Goal: Transaction & Acquisition: Download file/media

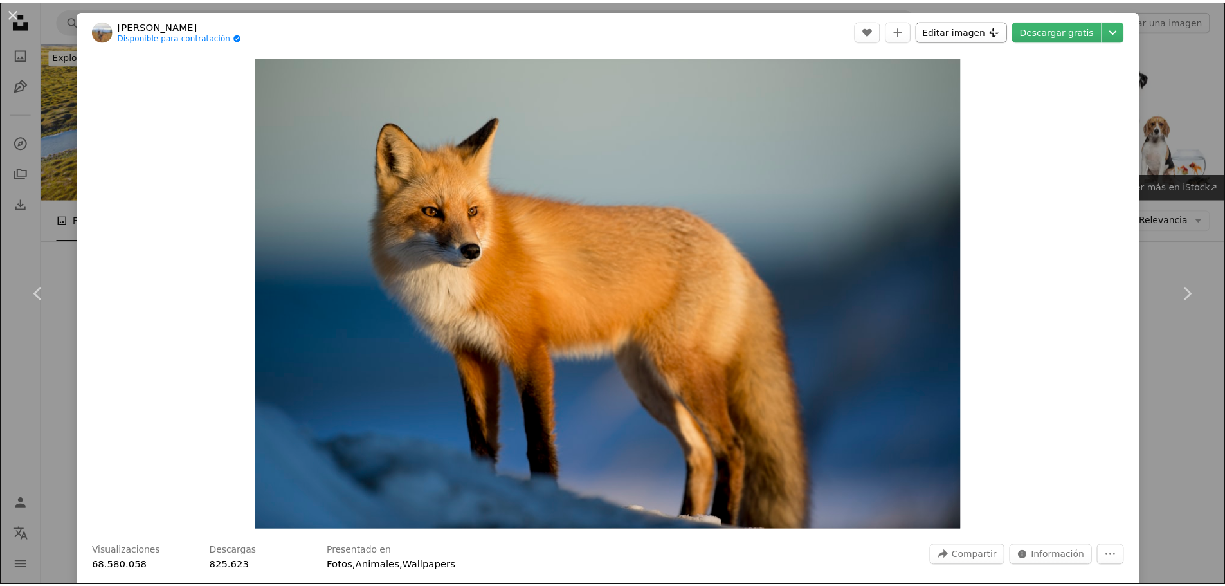
scroll to position [64, 0]
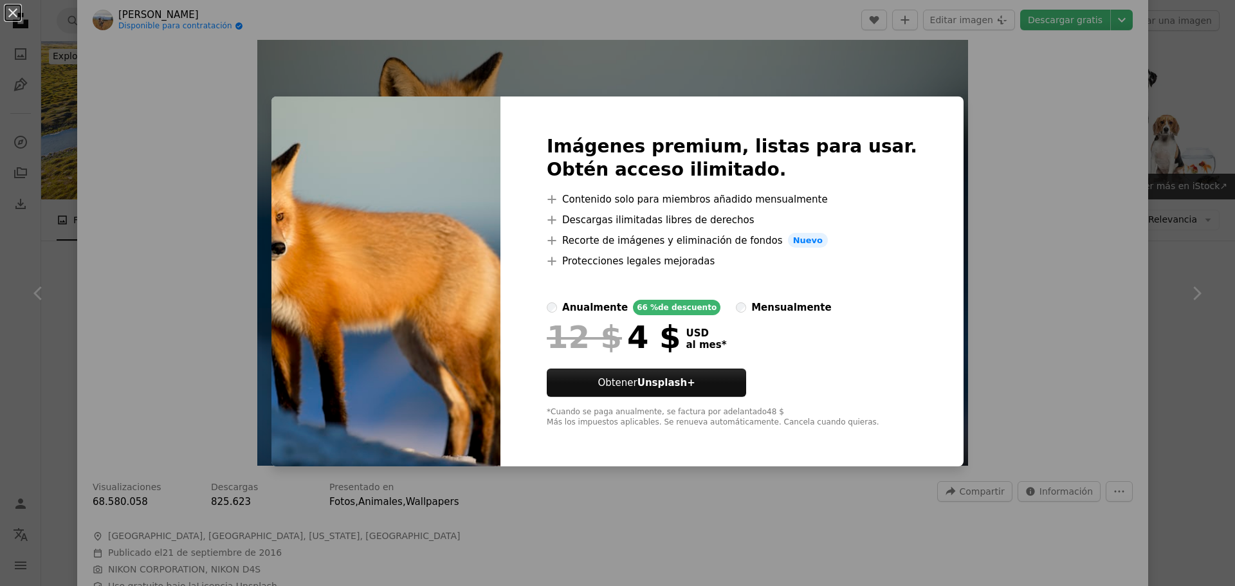
click at [1036, 250] on div "An X shape Imágenes premium, listas para usar. Obtén acceso ilimitado. A plus s…" at bounding box center [617, 293] width 1235 height 586
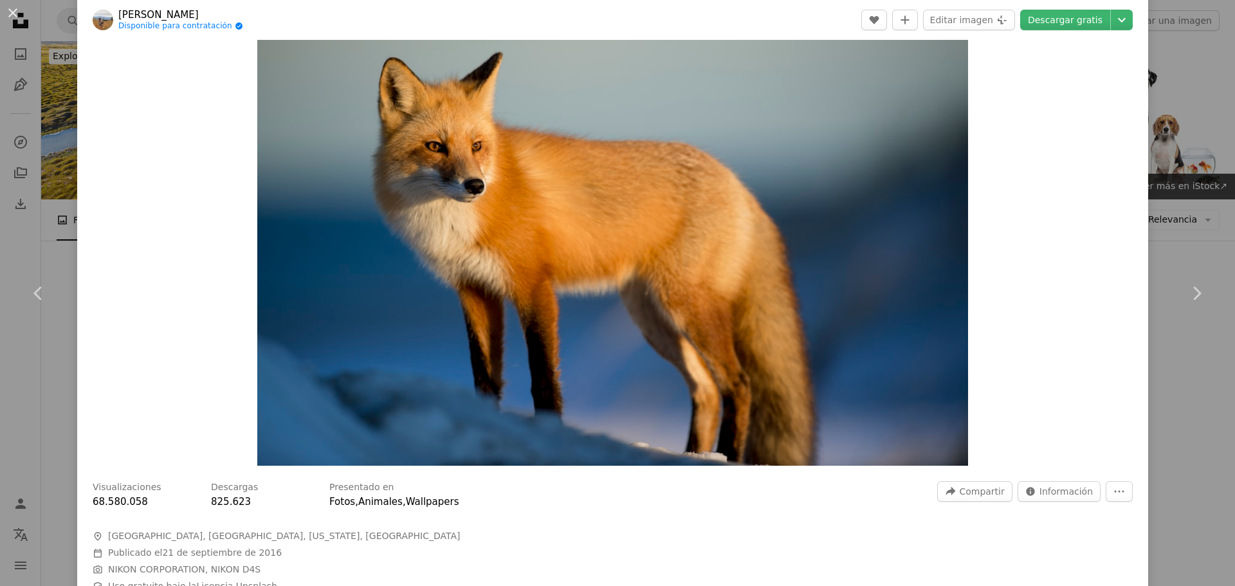
click at [999, 254] on div "Zoom in" at bounding box center [612, 229] width 1071 height 486
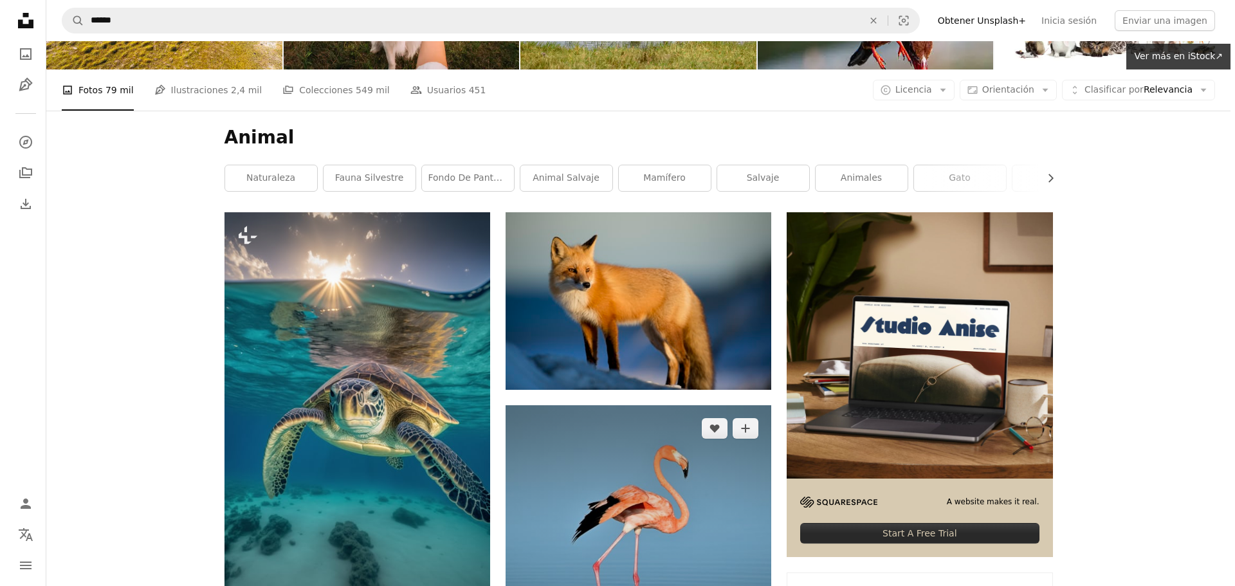
scroll to position [64, 0]
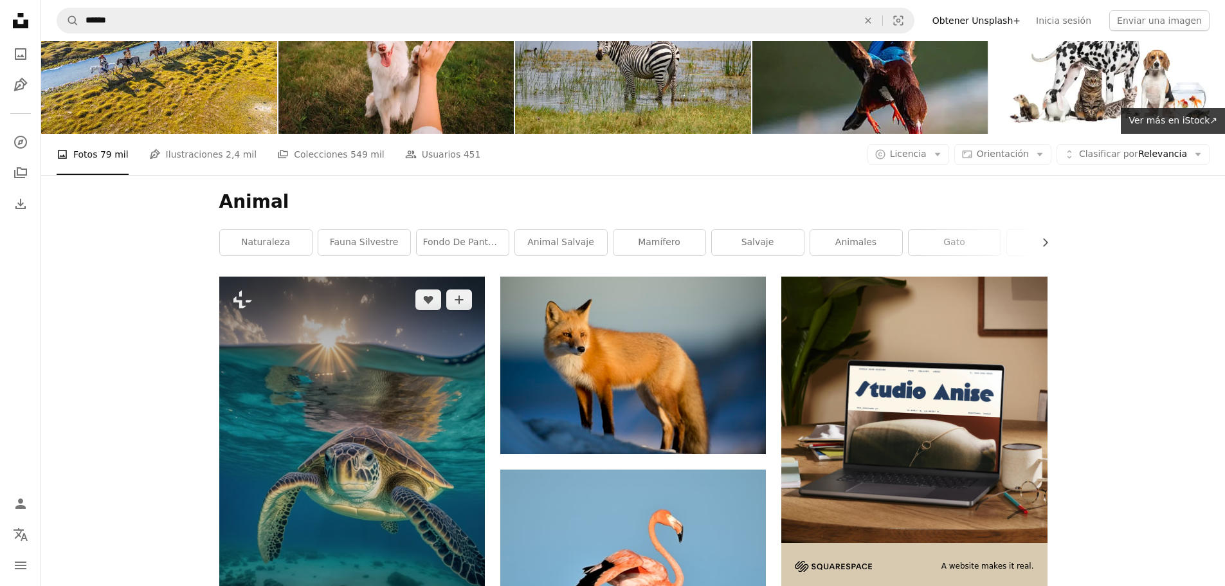
click at [462, 403] on img at bounding box center [352, 475] width 266 height 396
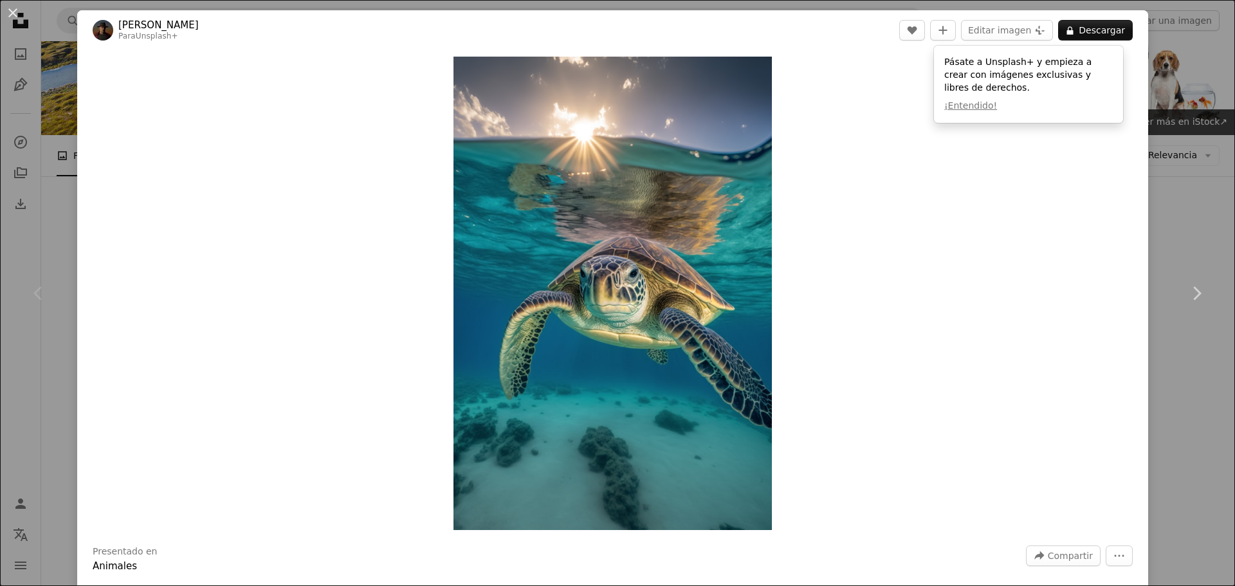
click at [1153, 166] on div "An X shape Chevron left Chevron right [PERSON_NAME] Para Unsplash+ A heart A pl…" at bounding box center [617, 293] width 1235 height 586
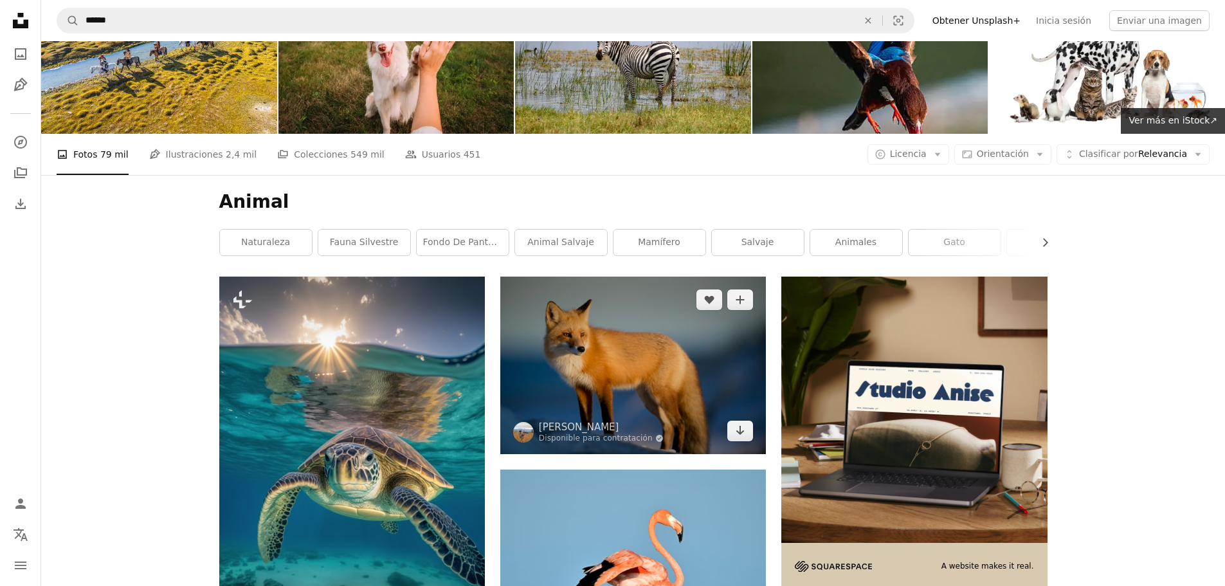
click at [664, 400] on img at bounding box center [633, 365] width 266 height 177
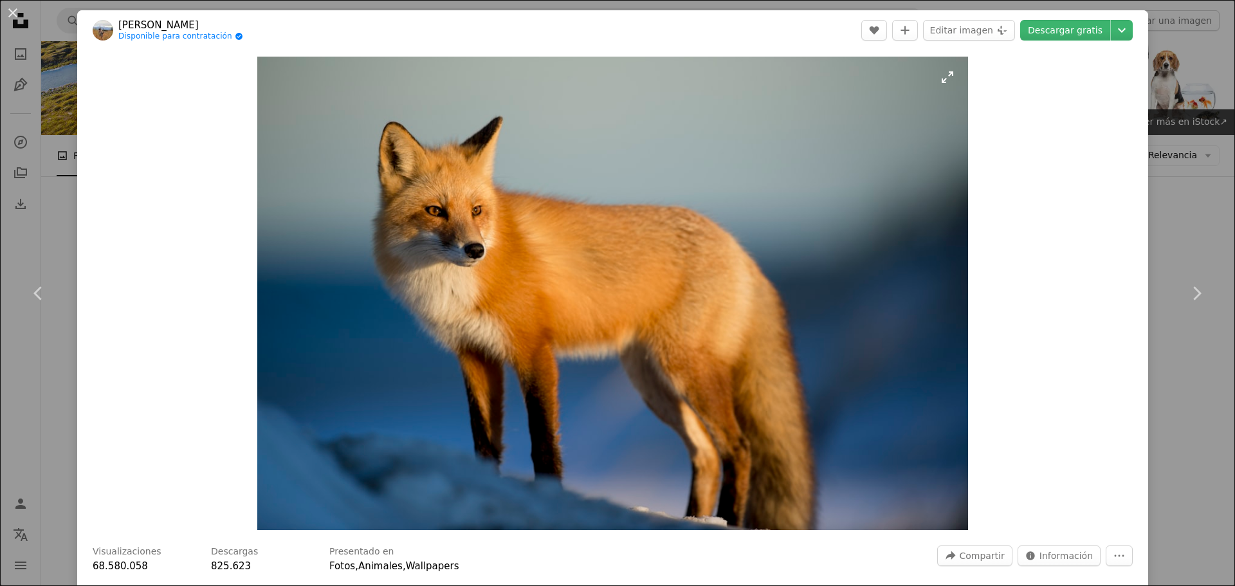
click at [645, 345] on img "Ampliar en esta imagen" at bounding box center [612, 293] width 711 height 473
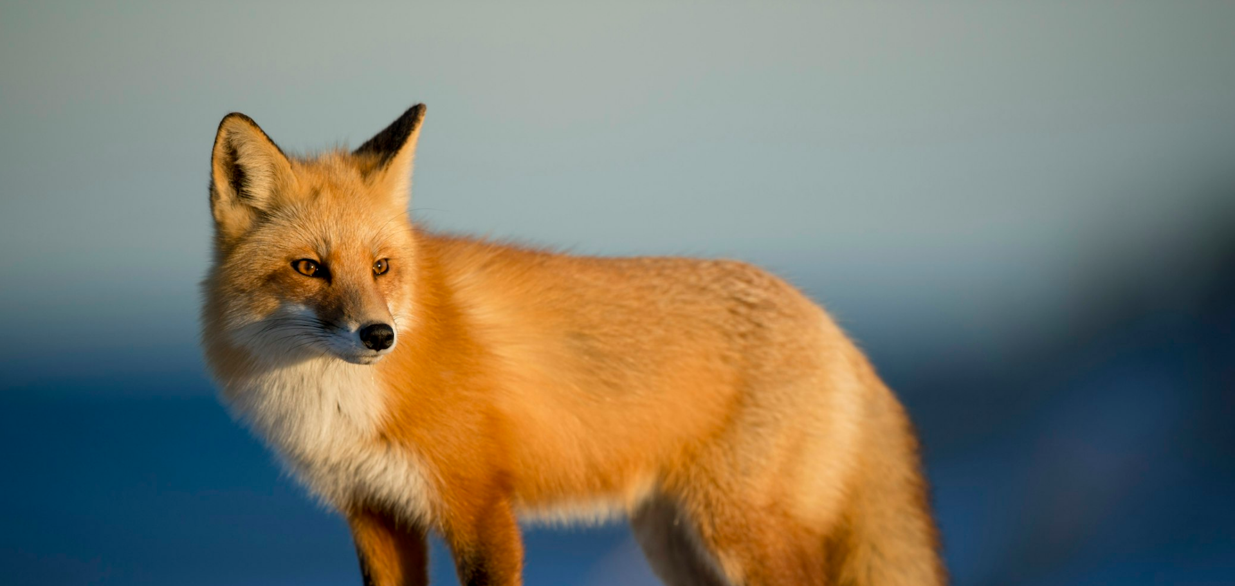
scroll to position [112, 0]
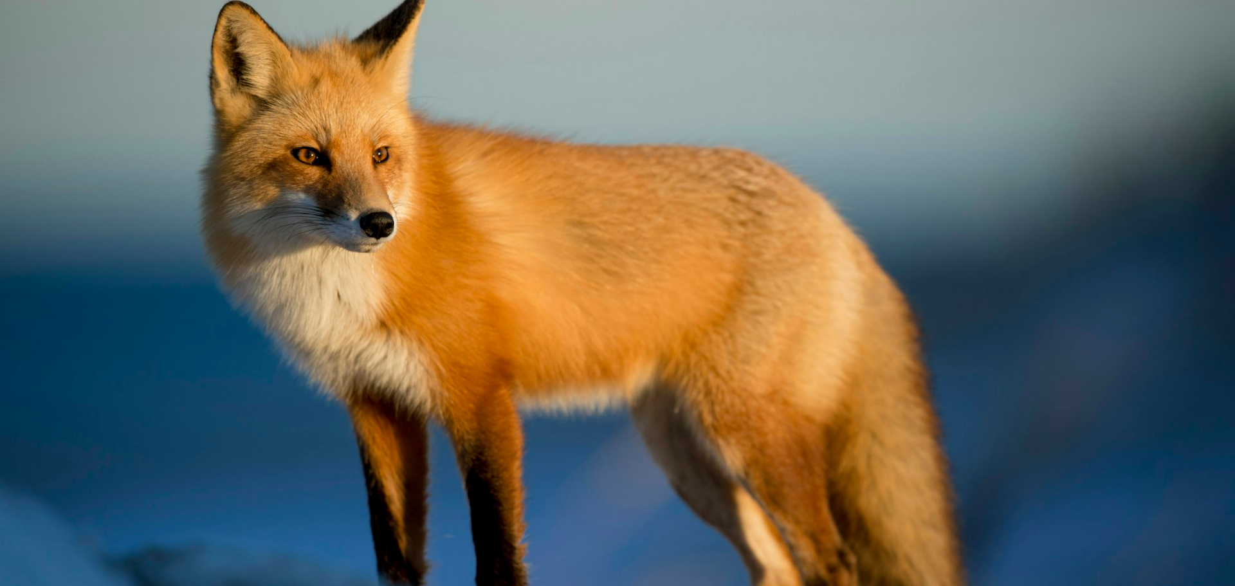
click at [645, 345] on img "Reducir el zoom en esta imagen" at bounding box center [617, 298] width 1236 height 823
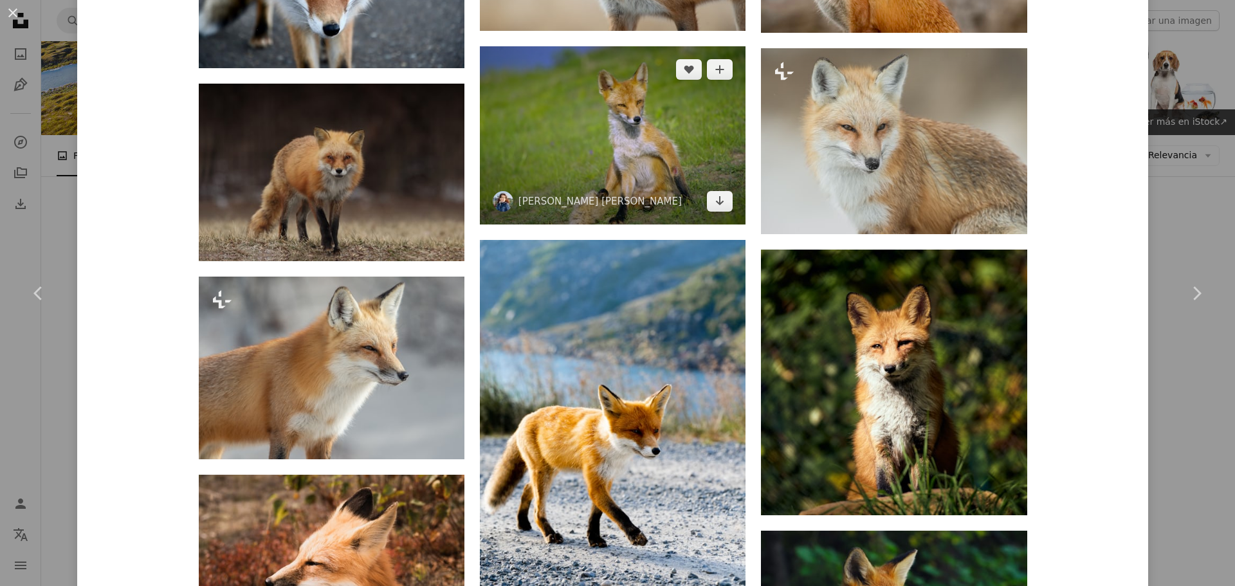
scroll to position [1479, 0]
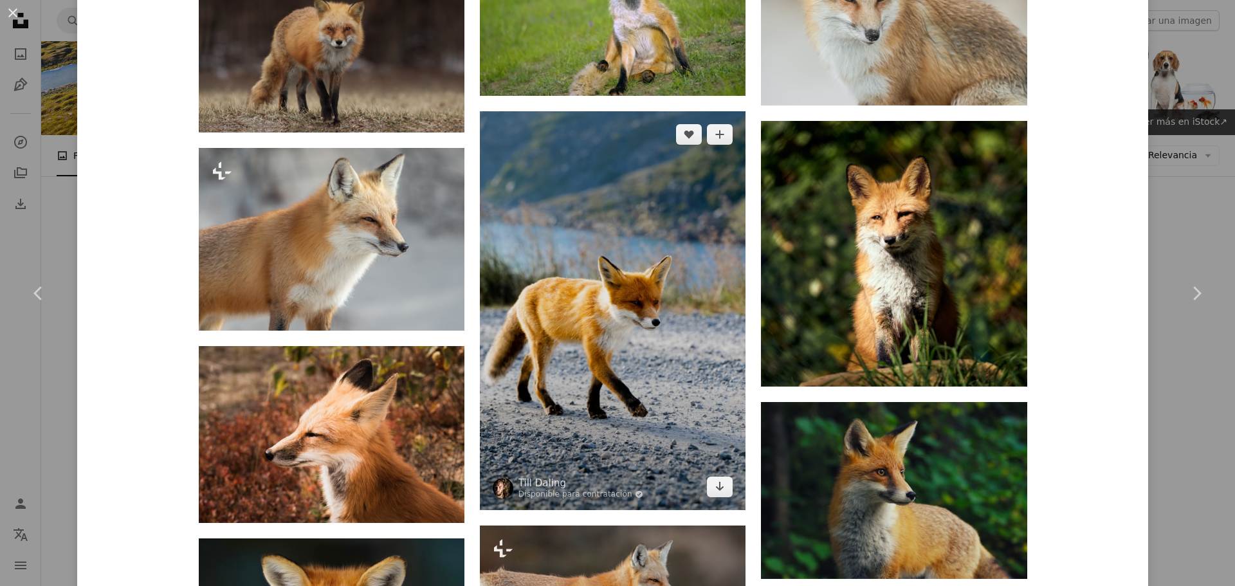
click at [631, 327] on img at bounding box center [613, 310] width 266 height 399
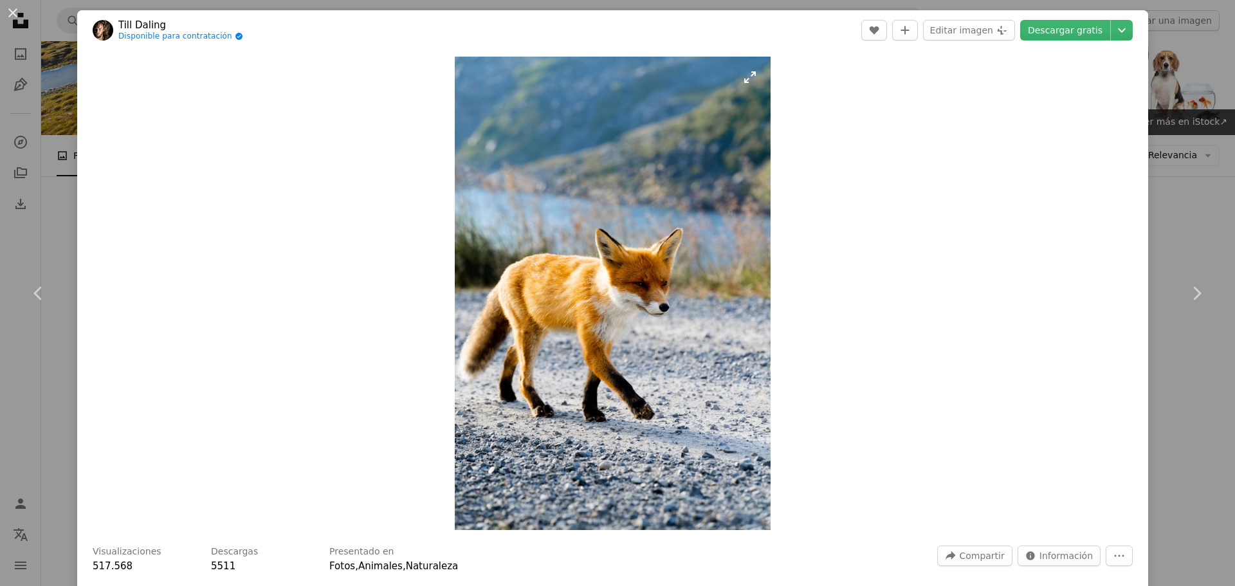
click at [587, 238] on img "Ampliar en esta imagen" at bounding box center [613, 293] width 316 height 473
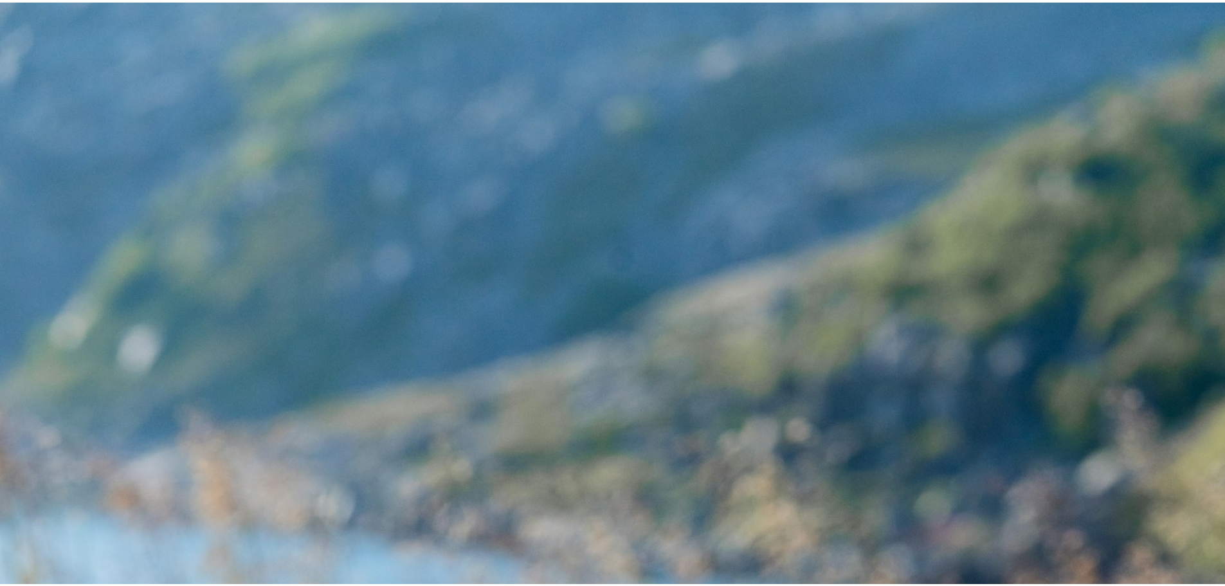
scroll to position [620, 0]
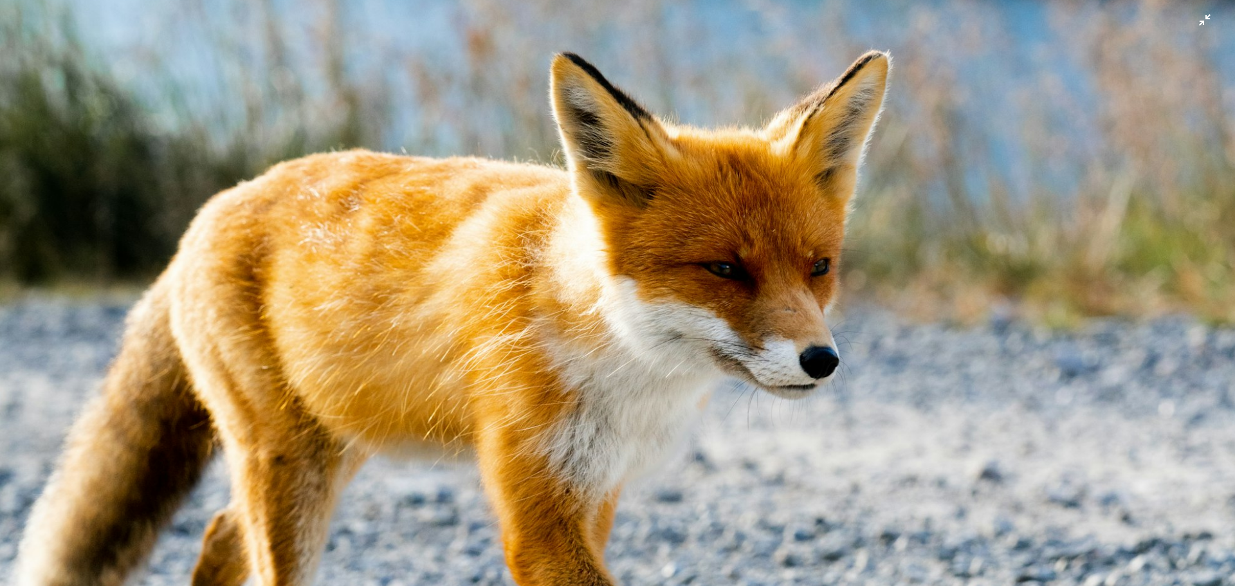
click at [589, 308] on img "Reducir el zoom en esta imagen" at bounding box center [617, 306] width 1236 height 1854
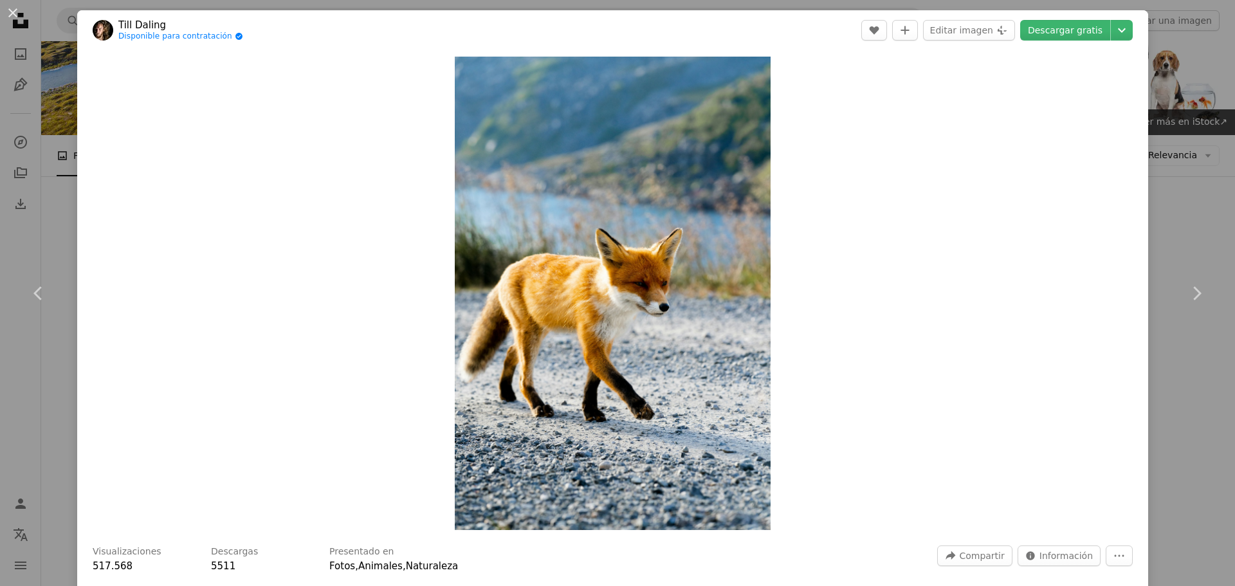
click at [330, 25] on header "Till Daling Disponible para contratación A checkmark inside of a circle A heart…" at bounding box center [612, 30] width 1071 height 40
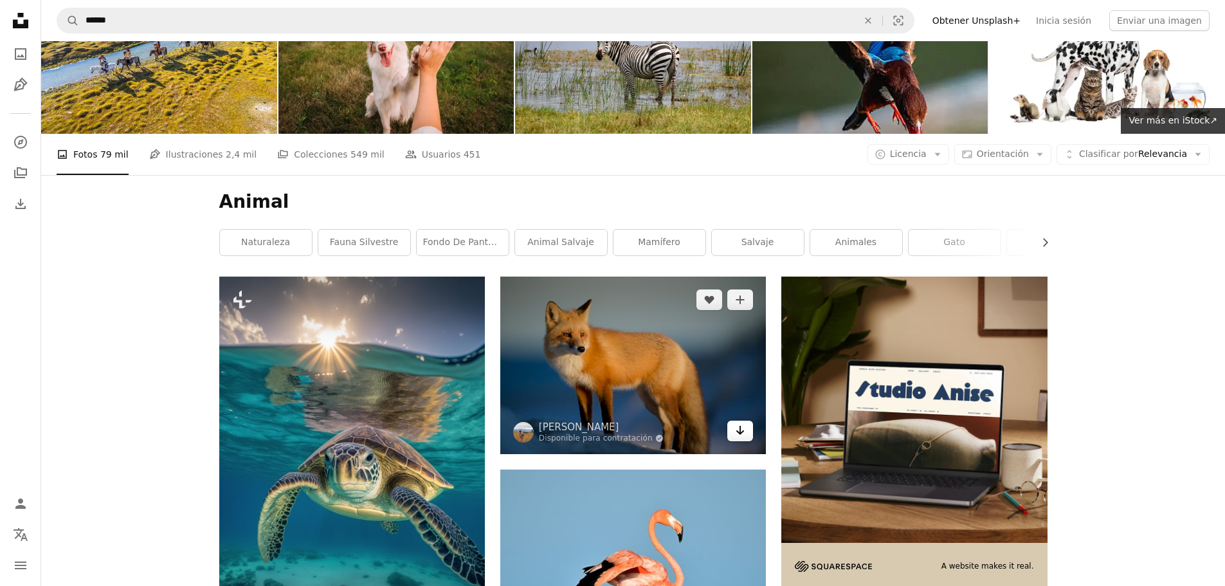
click at [746, 430] on link "Arrow pointing down" at bounding box center [740, 431] width 26 height 21
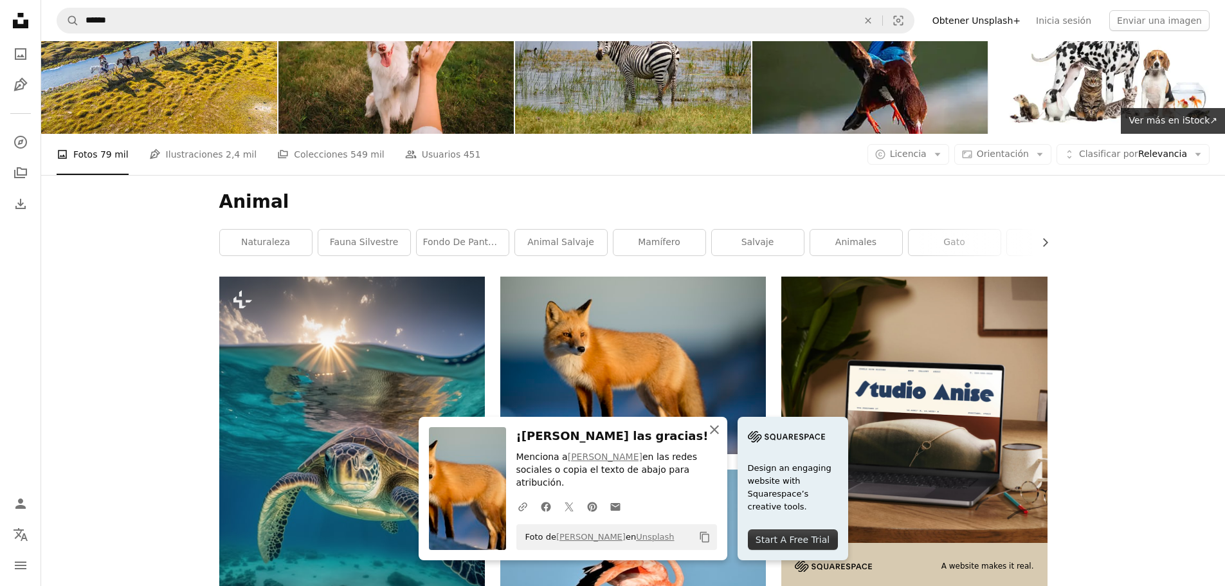
click at [710, 437] on icon "An X shape" at bounding box center [714, 429] width 15 height 15
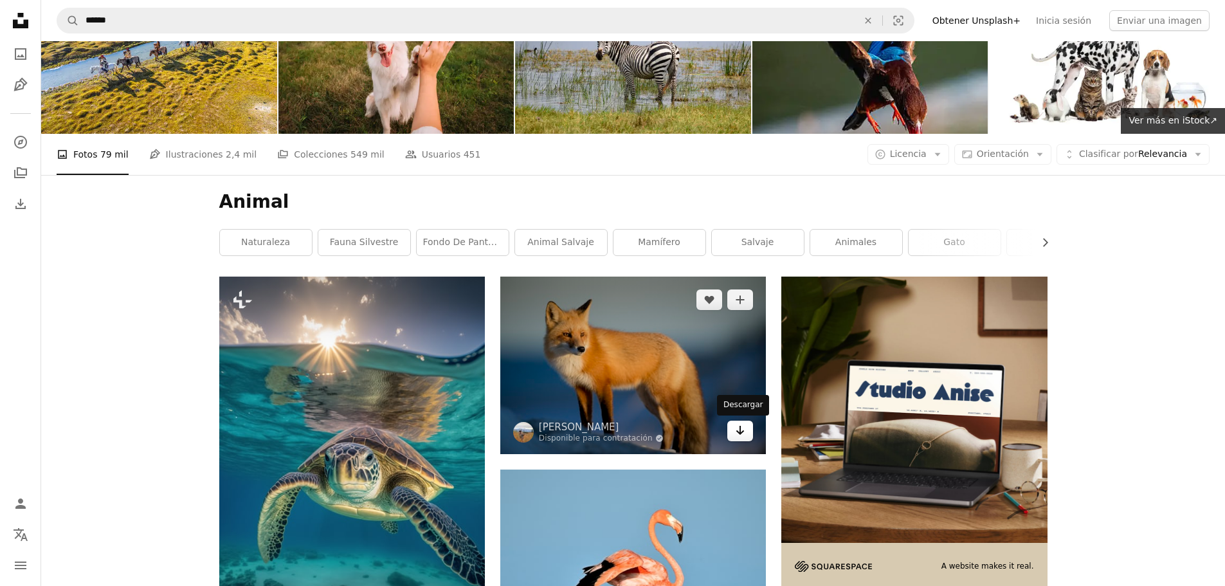
click at [735, 434] on icon "Arrow pointing down" at bounding box center [740, 430] width 10 height 15
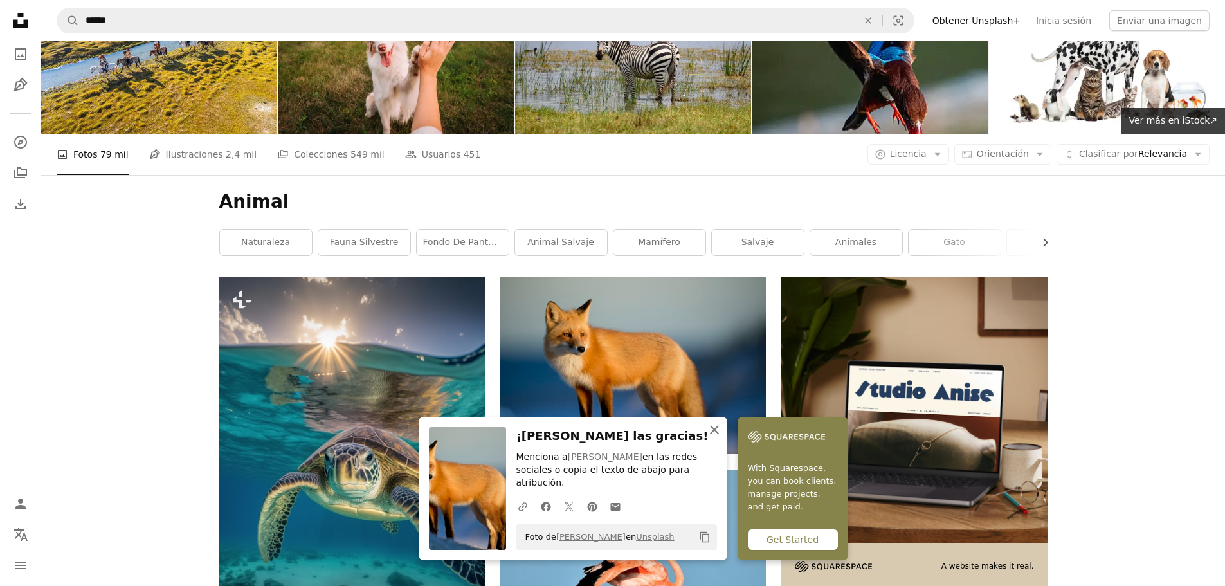
click at [714, 434] on icon "button" at bounding box center [714, 429] width 9 height 9
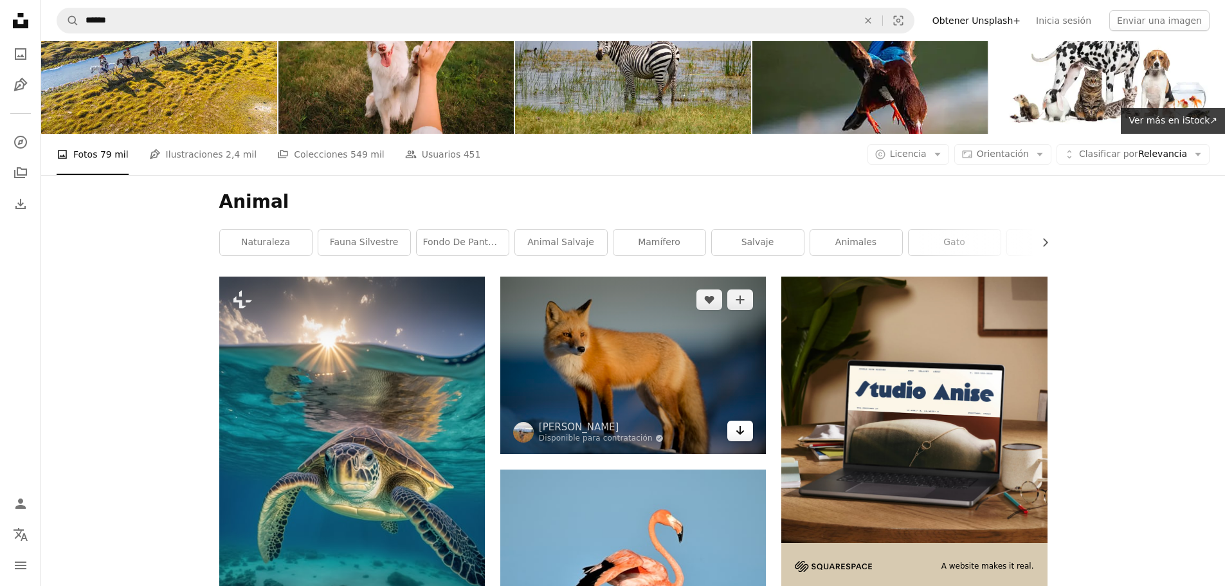
click at [747, 430] on link "Arrow pointing down" at bounding box center [740, 431] width 26 height 21
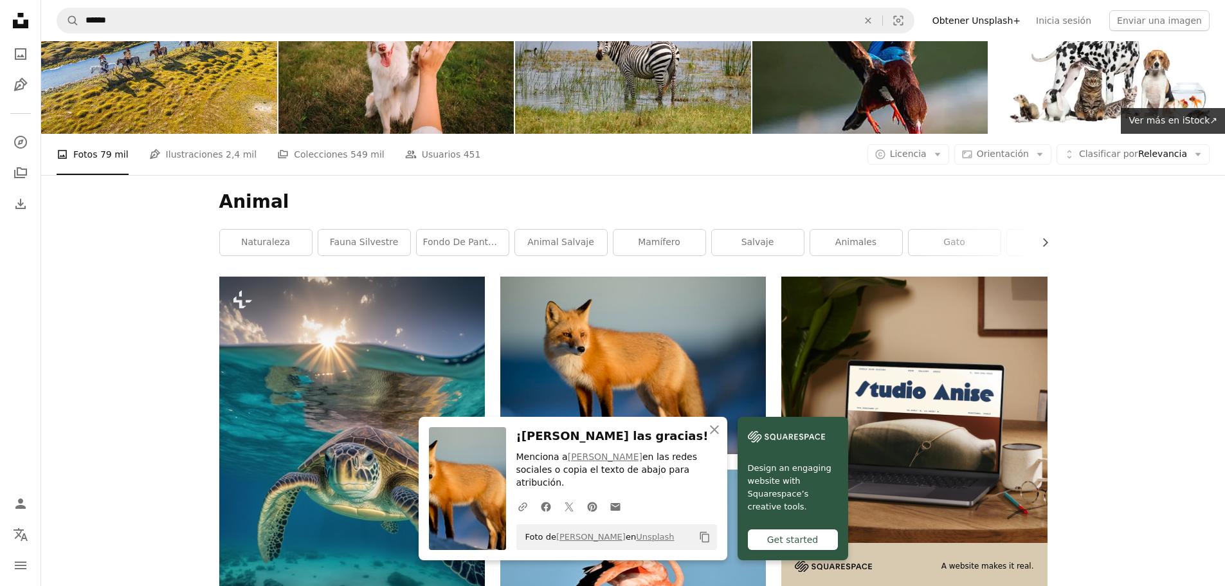
click at [776, 540] on div "Get started" at bounding box center [793, 539] width 90 height 21
click at [713, 437] on icon "An X shape" at bounding box center [714, 429] width 15 height 15
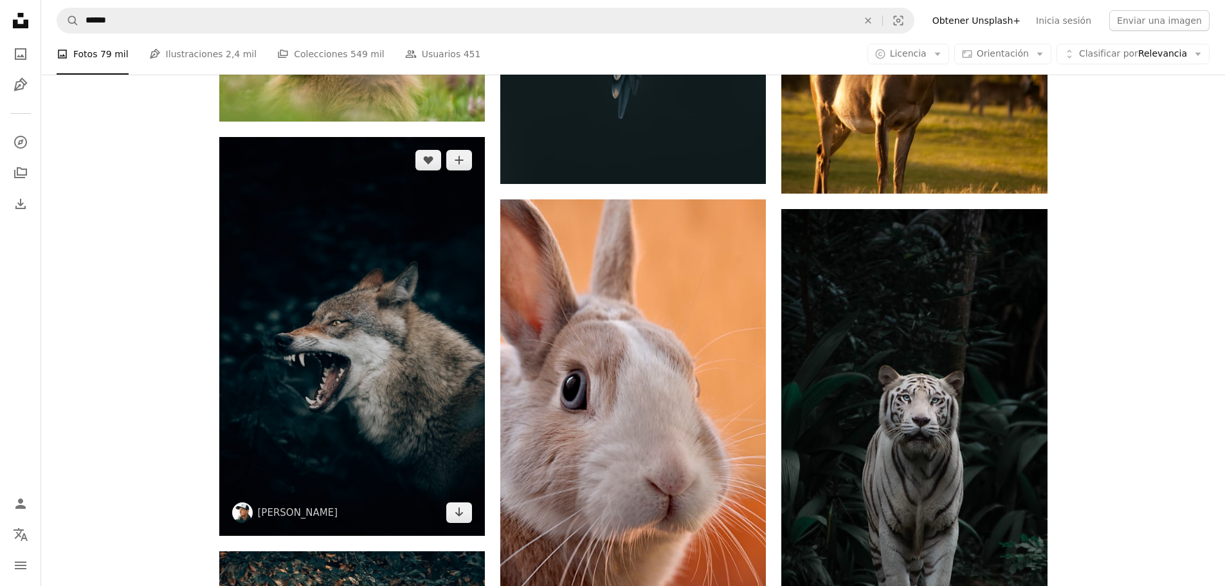
scroll to position [1351, 0]
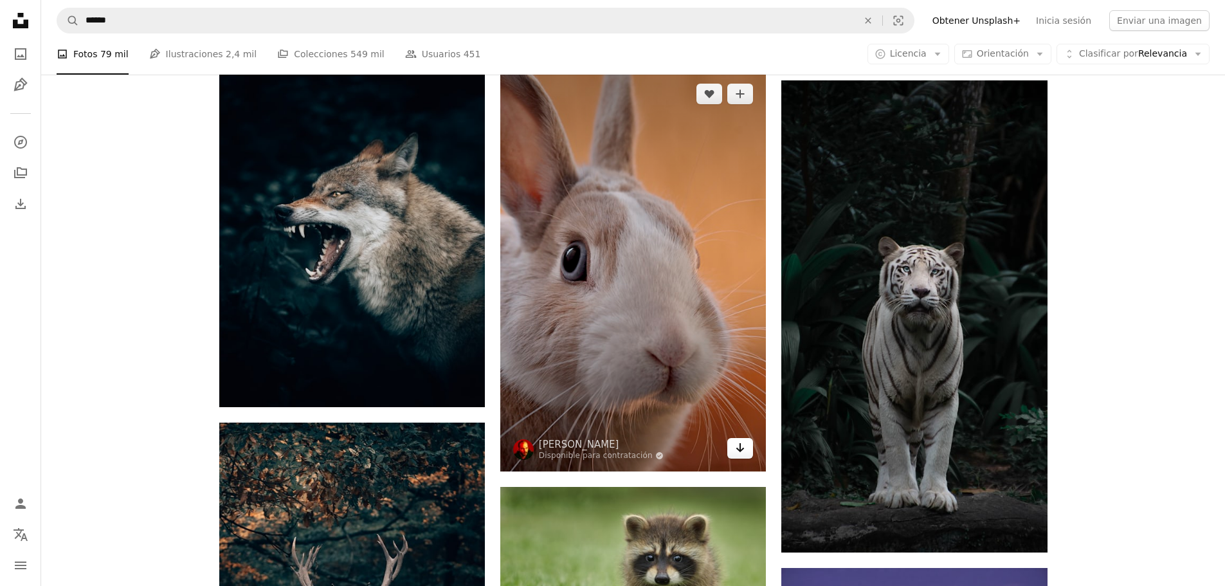
click at [731, 457] on link "Arrow pointing down" at bounding box center [740, 448] width 26 height 21
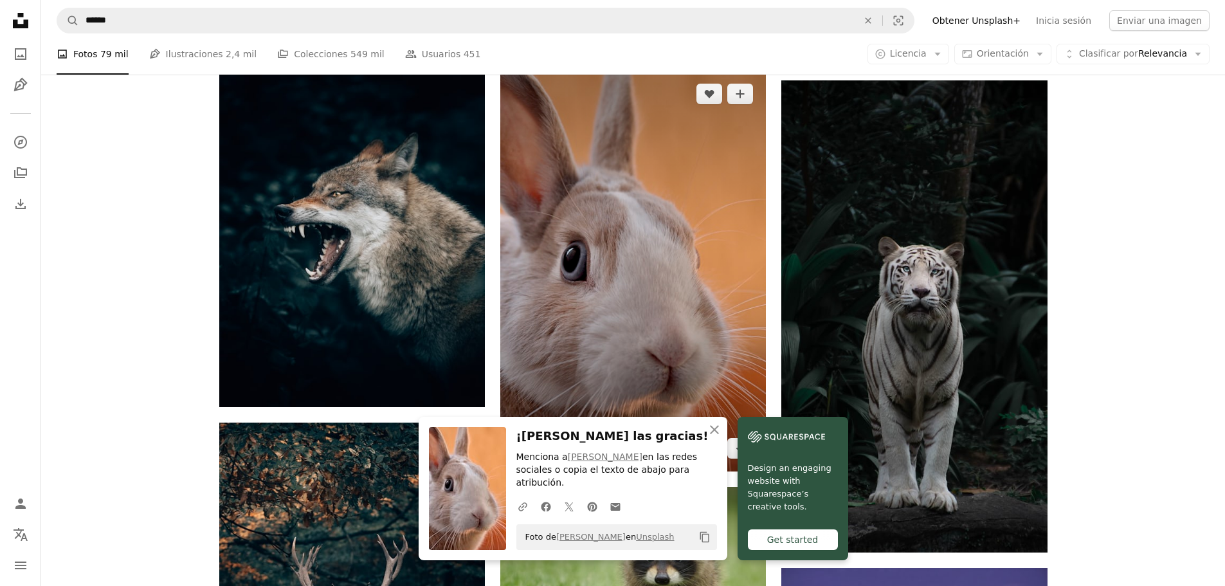
click at [715, 266] on img at bounding box center [633, 271] width 266 height 400
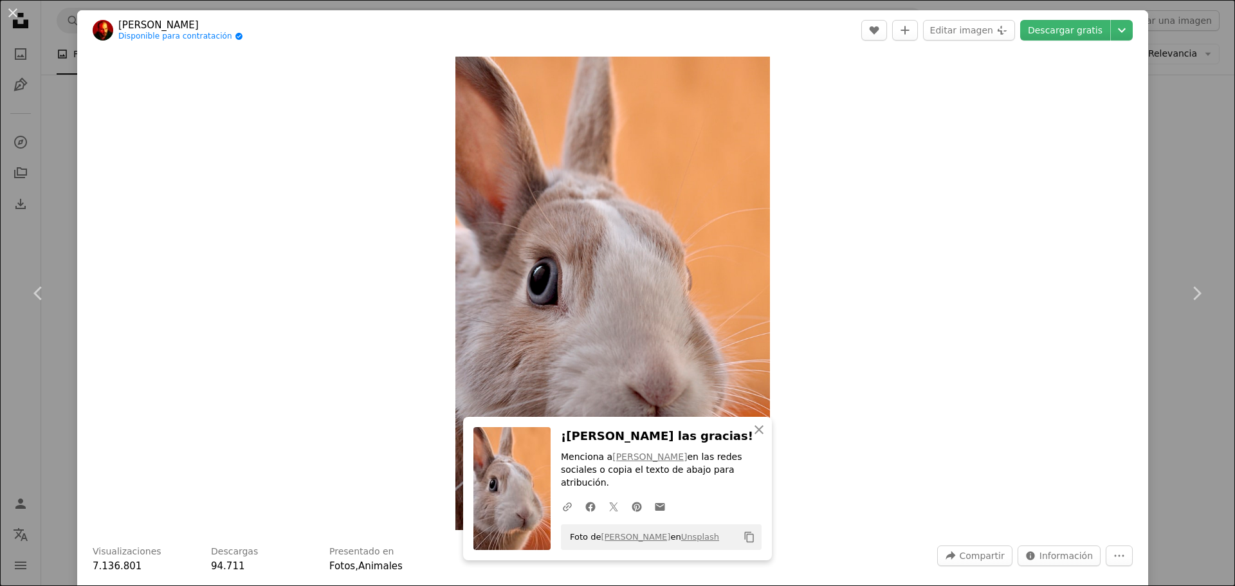
click at [1155, 192] on div "An X shape Chevron left Chevron right An X shape Cerrar ¡[PERSON_NAME] las grac…" at bounding box center [617, 293] width 1235 height 586
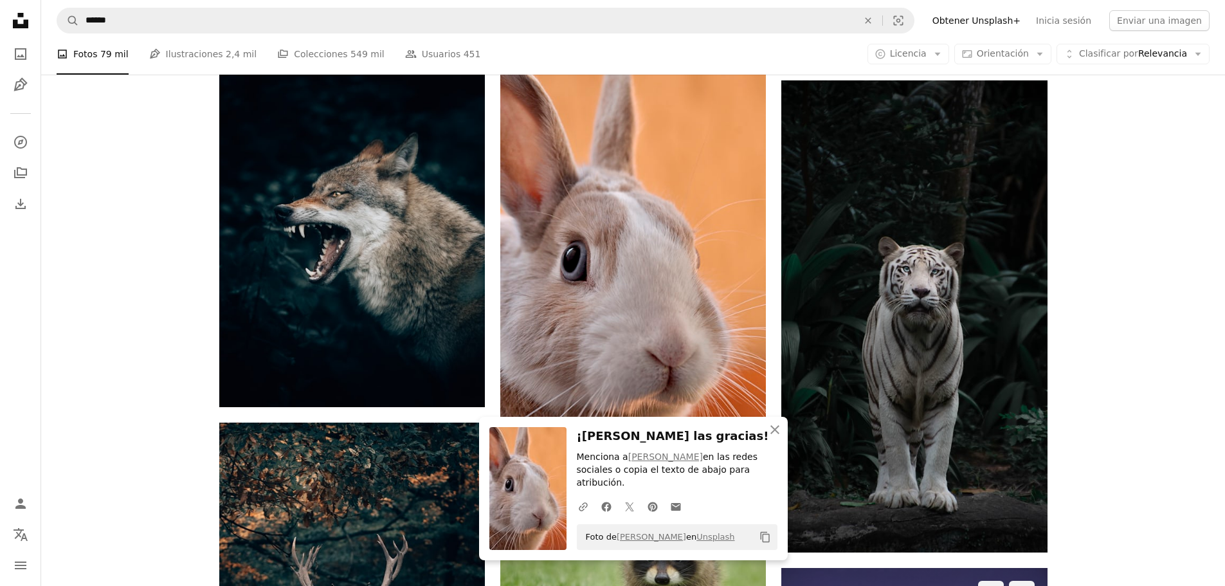
scroll to position [1544, 0]
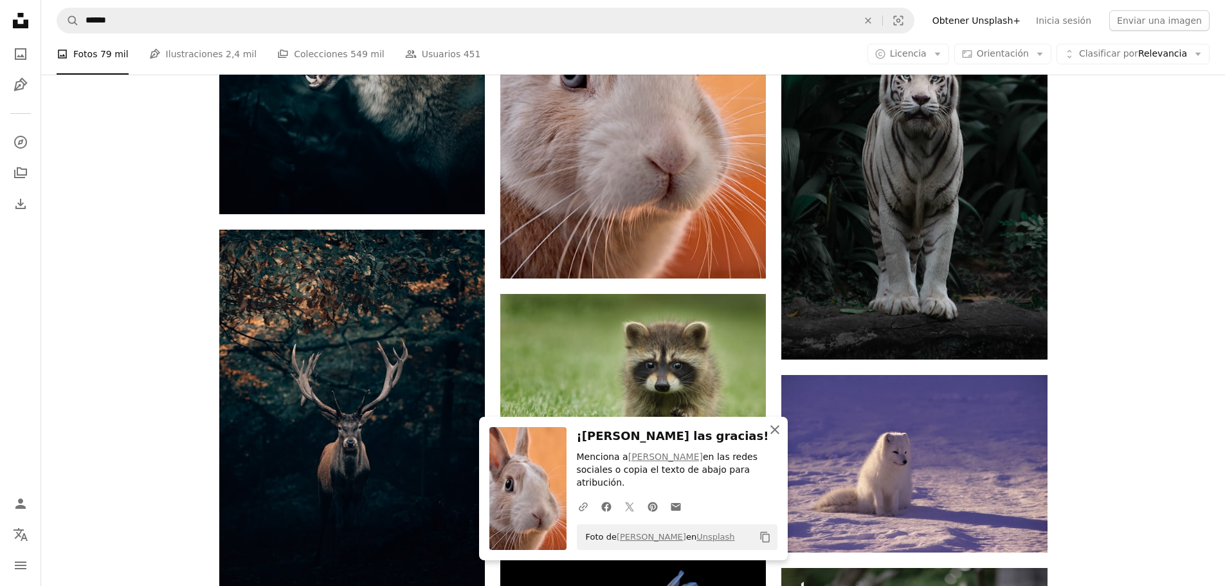
click at [774, 434] on icon "button" at bounding box center [775, 429] width 9 height 9
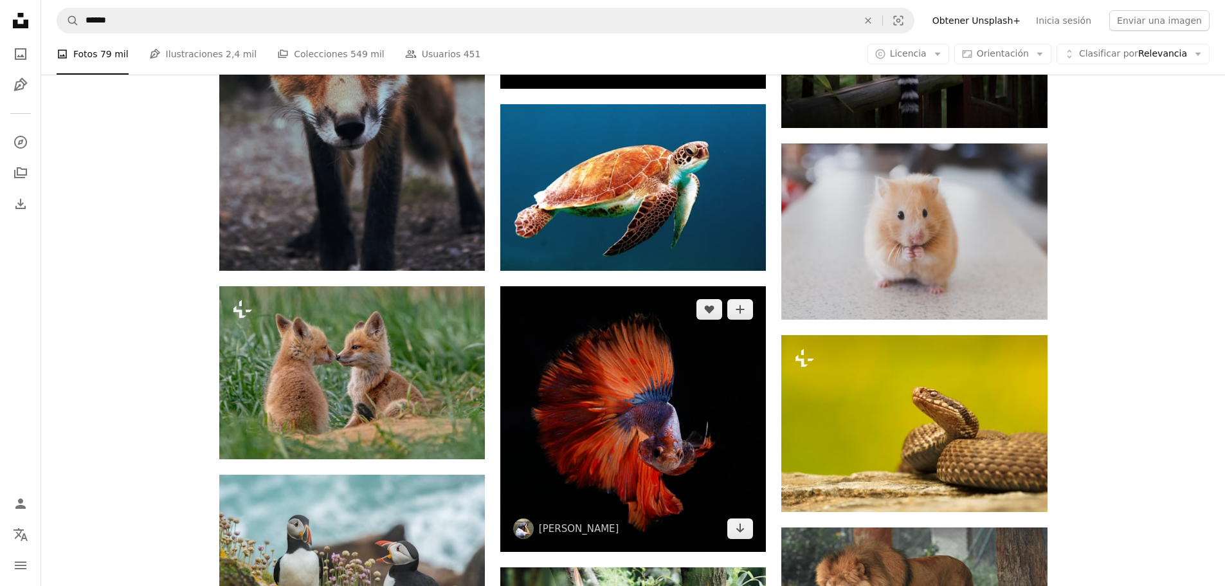
scroll to position [2380, 0]
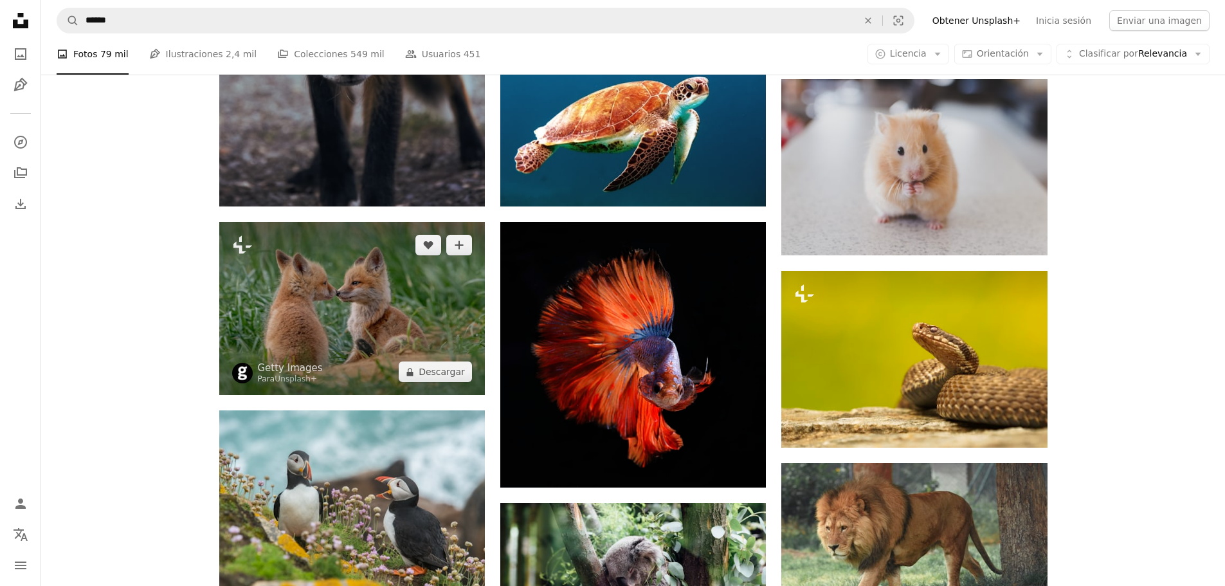
click at [361, 310] on img at bounding box center [352, 308] width 266 height 173
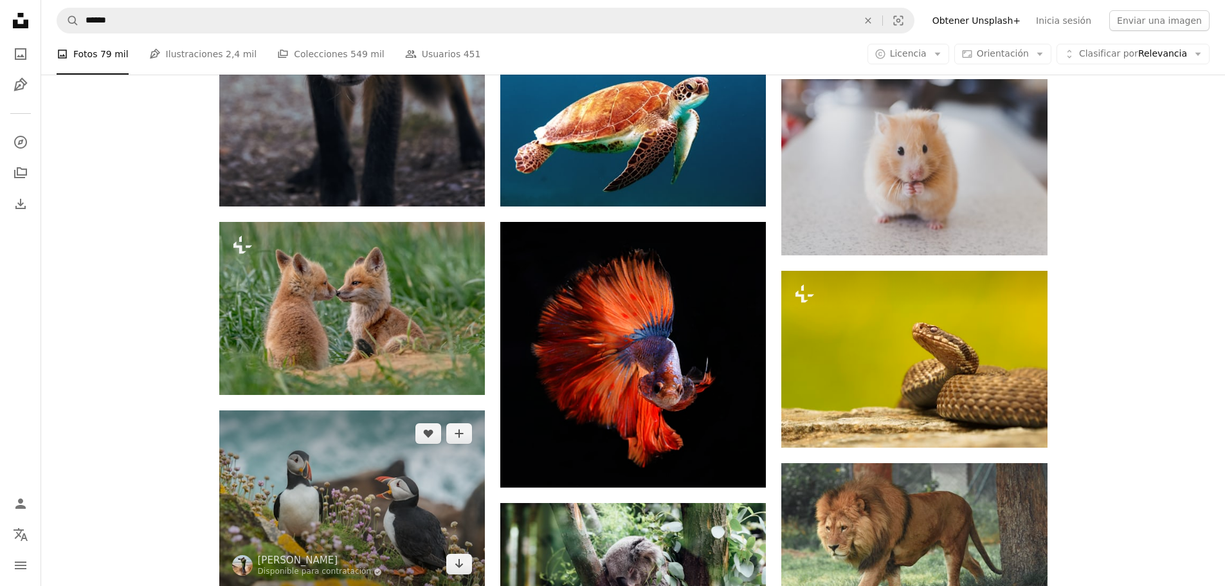
scroll to position [2508, 0]
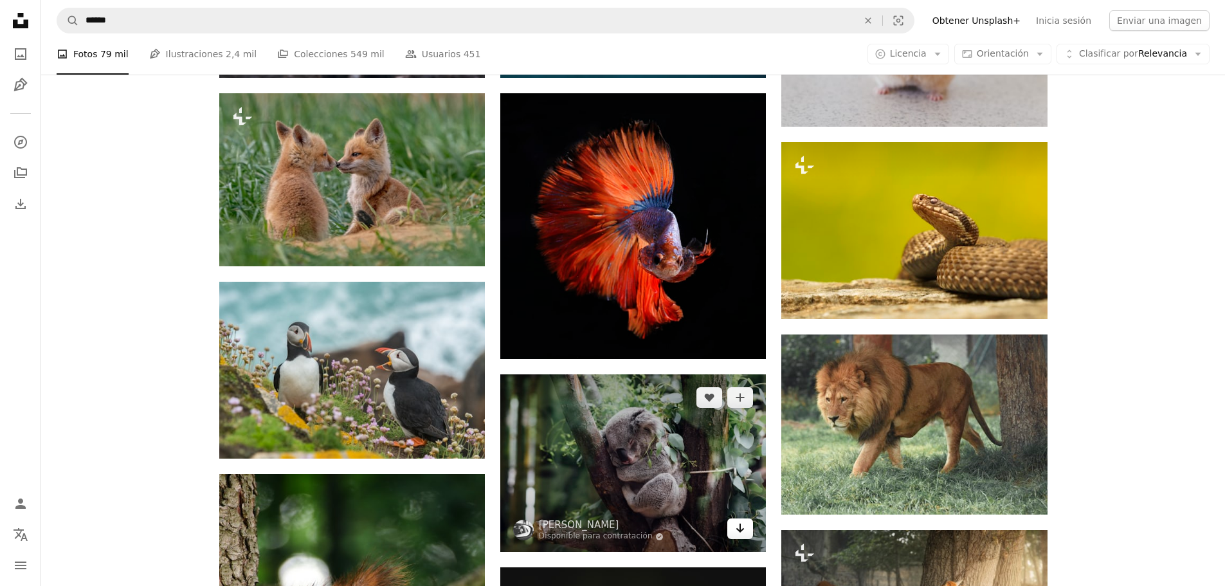
click at [733, 529] on link "Arrow pointing down" at bounding box center [740, 528] width 26 height 21
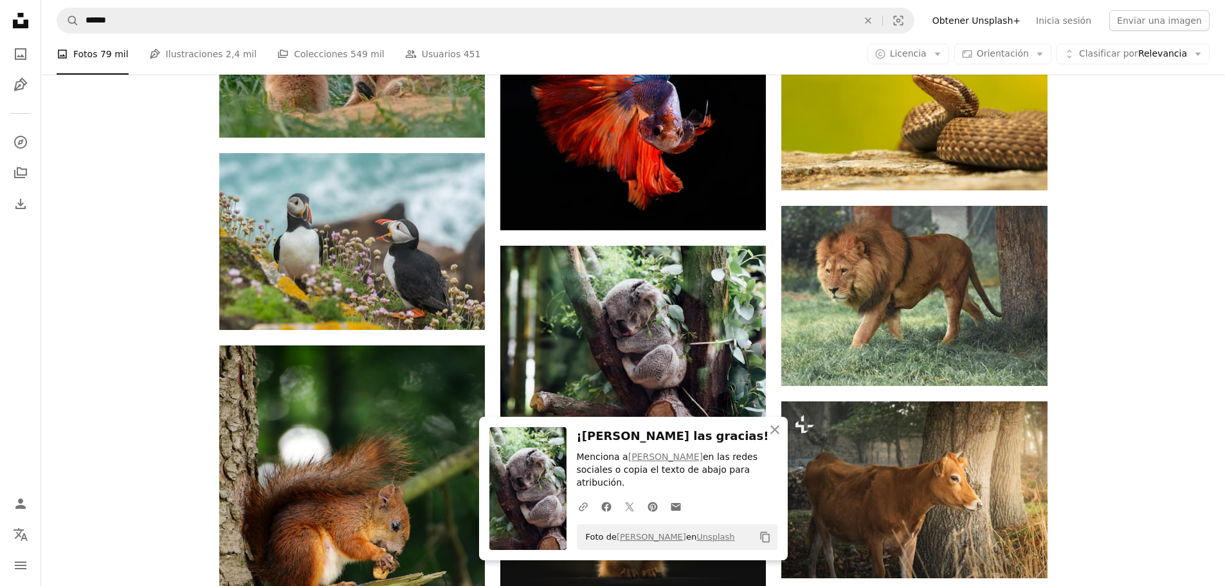
scroll to position [2701, 0]
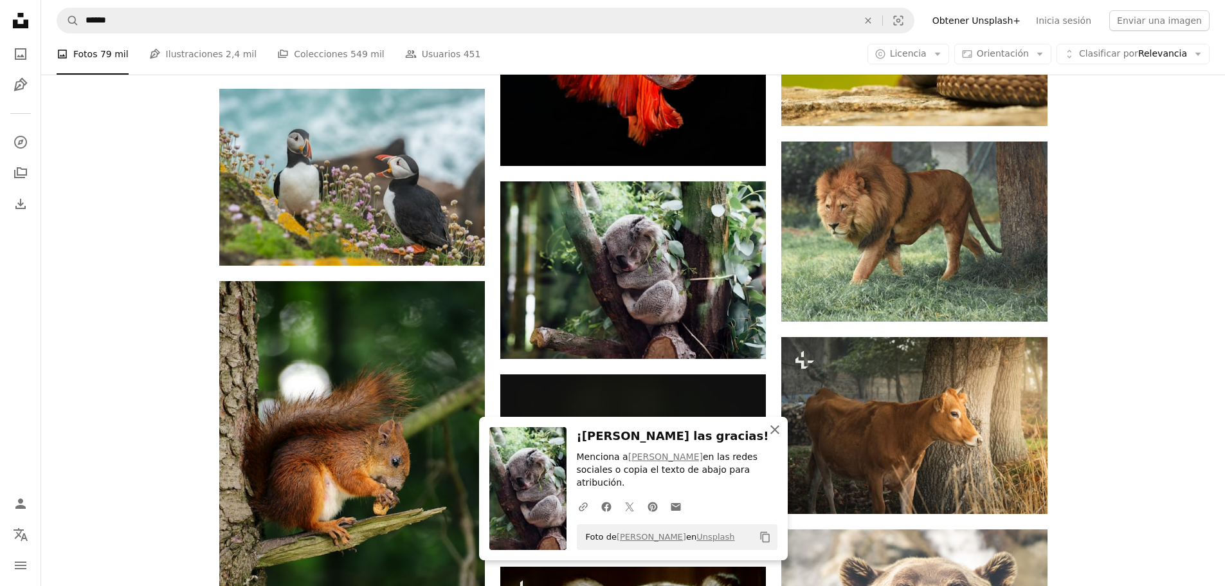
click at [772, 434] on icon "button" at bounding box center [775, 429] width 9 height 9
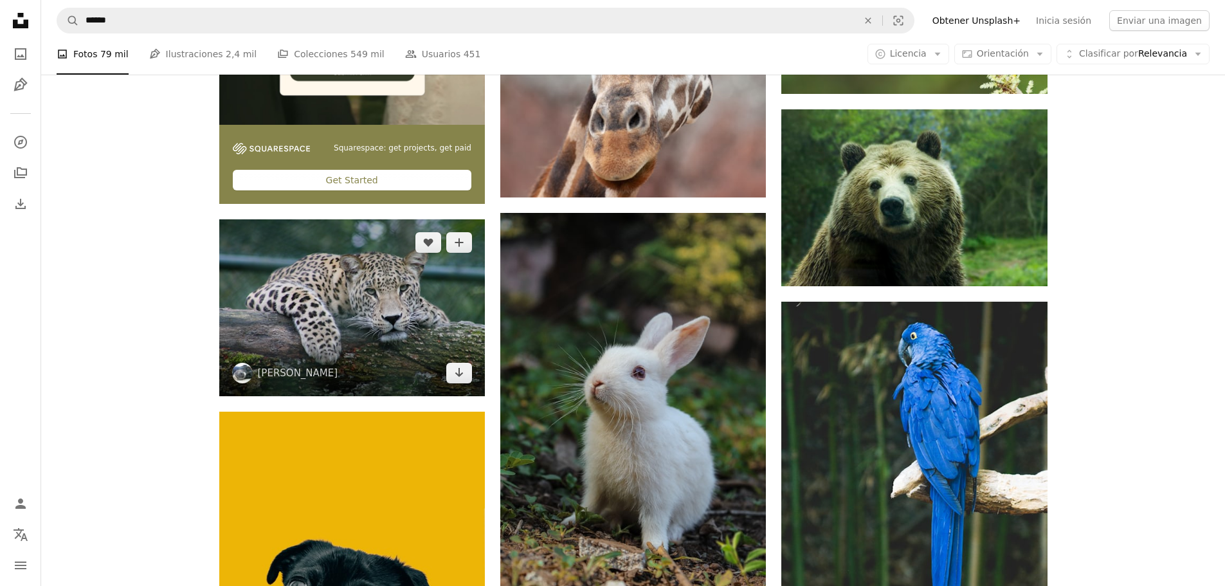
scroll to position [3859, 0]
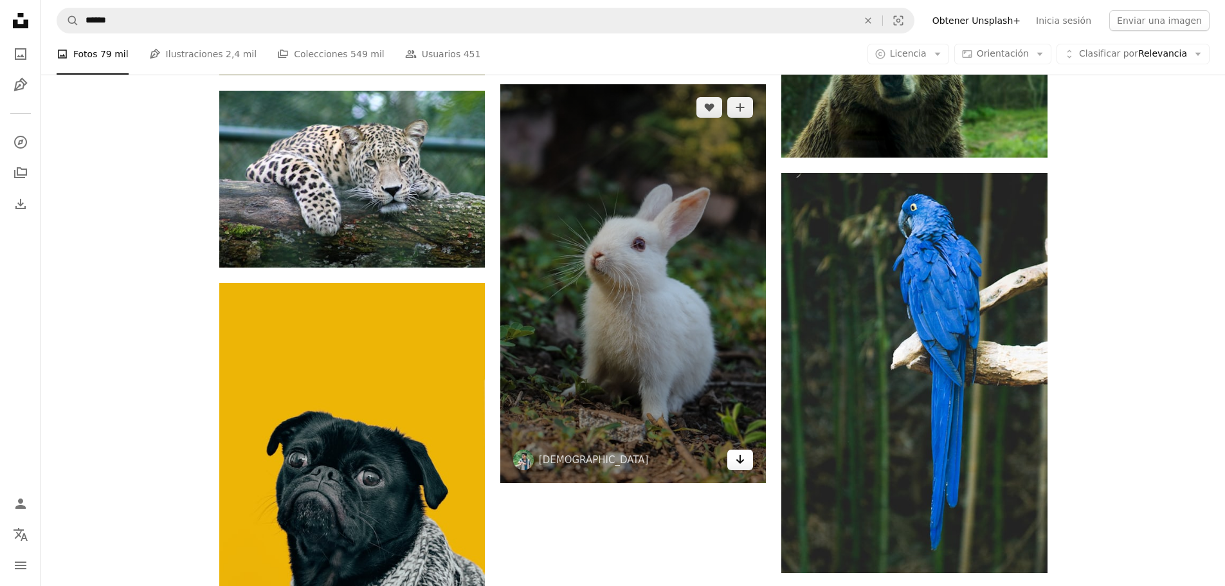
click at [747, 464] on link "Arrow pointing down" at bounding box center [740, 460] width 26 height 21
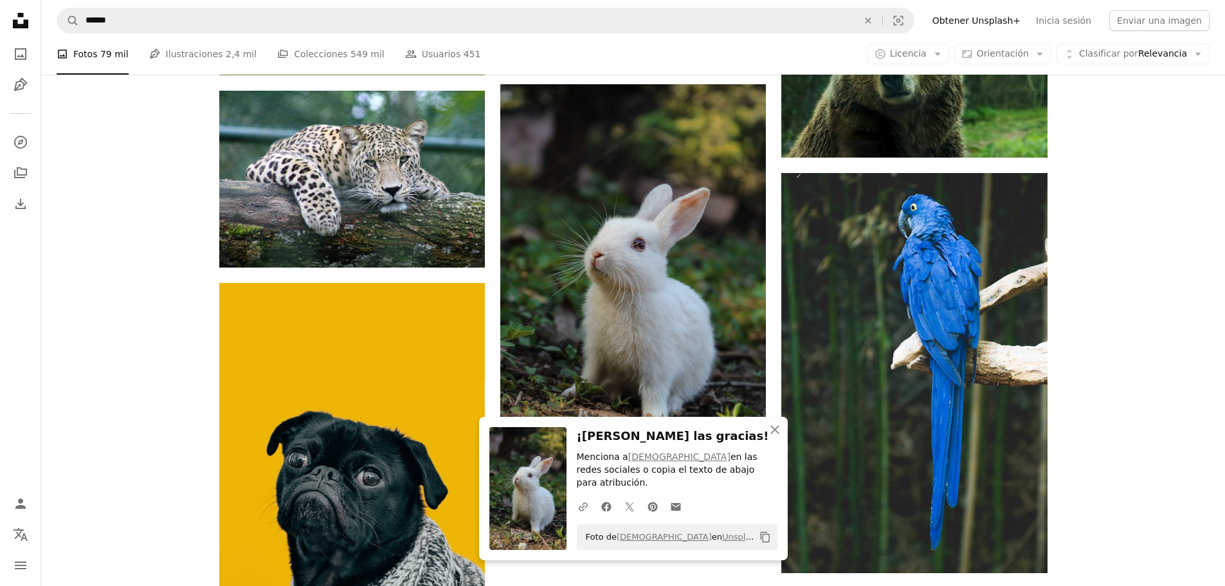
click at [776, 434] on icon "button" at bounding box center [775, 429] width 9 height 9
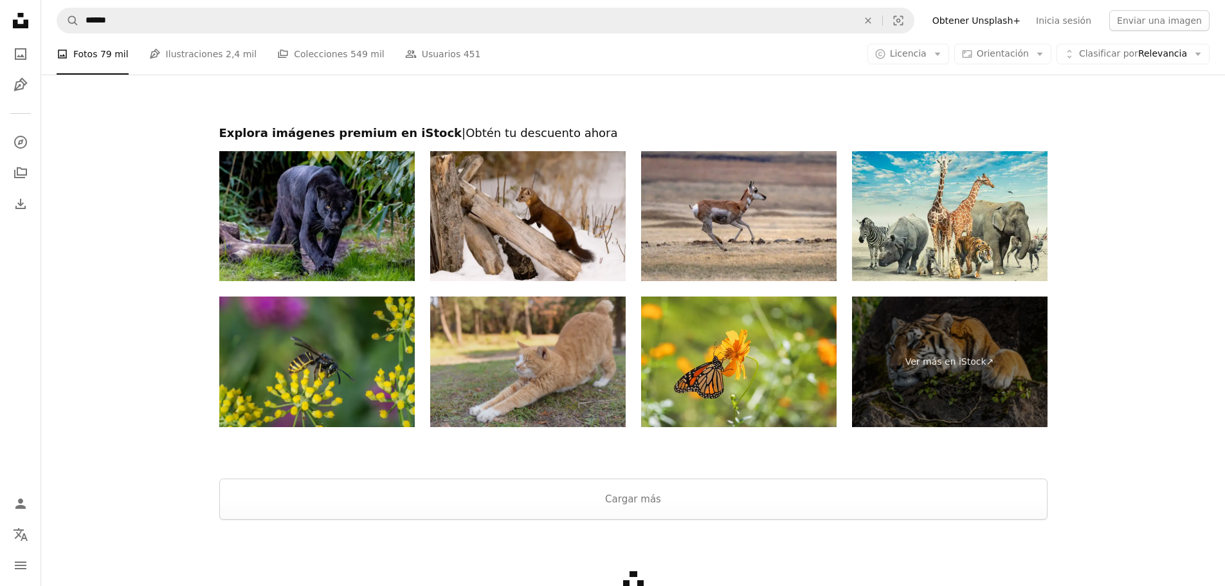
scroll to position [4648, 0]
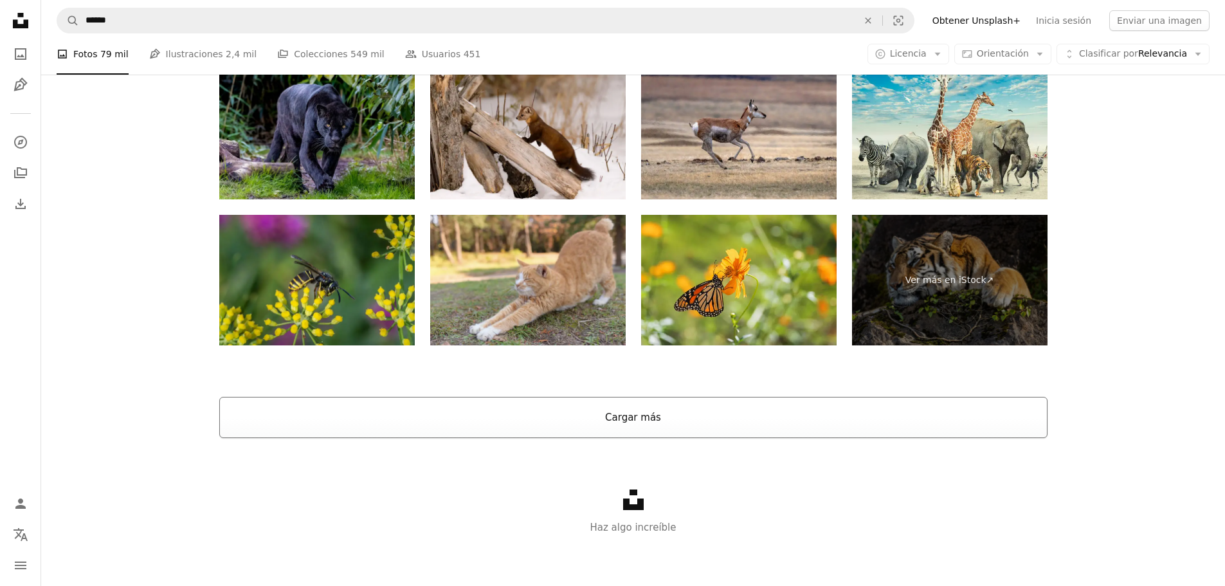
click at [576, 413] on button "Cargar más" at bounding box center [633, 417] width 828 height 41
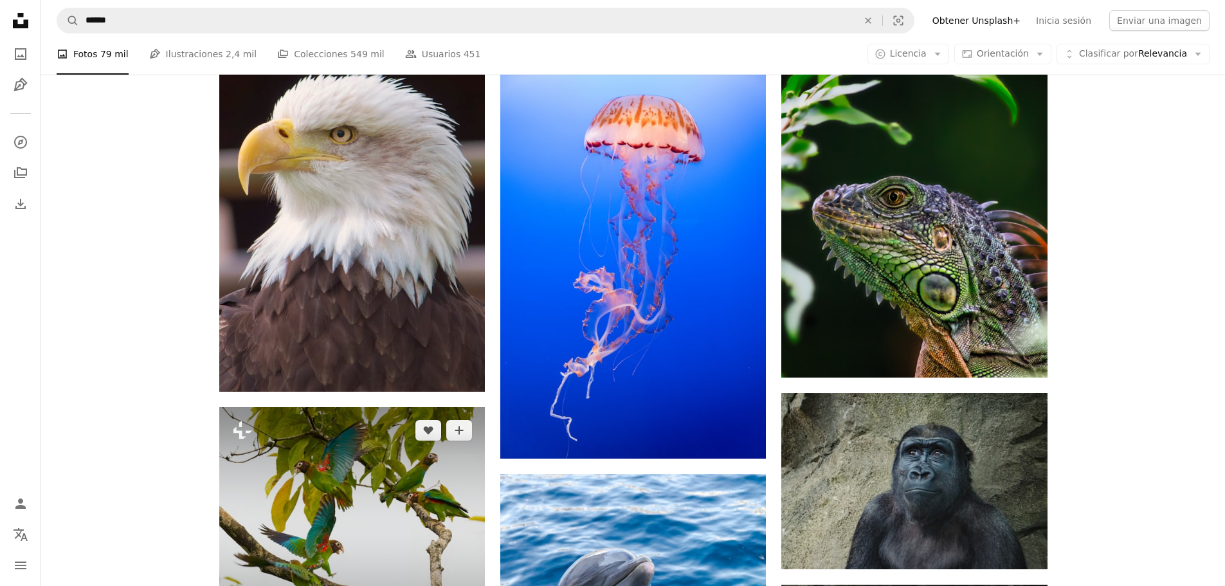
scroll to position [11015, 0]
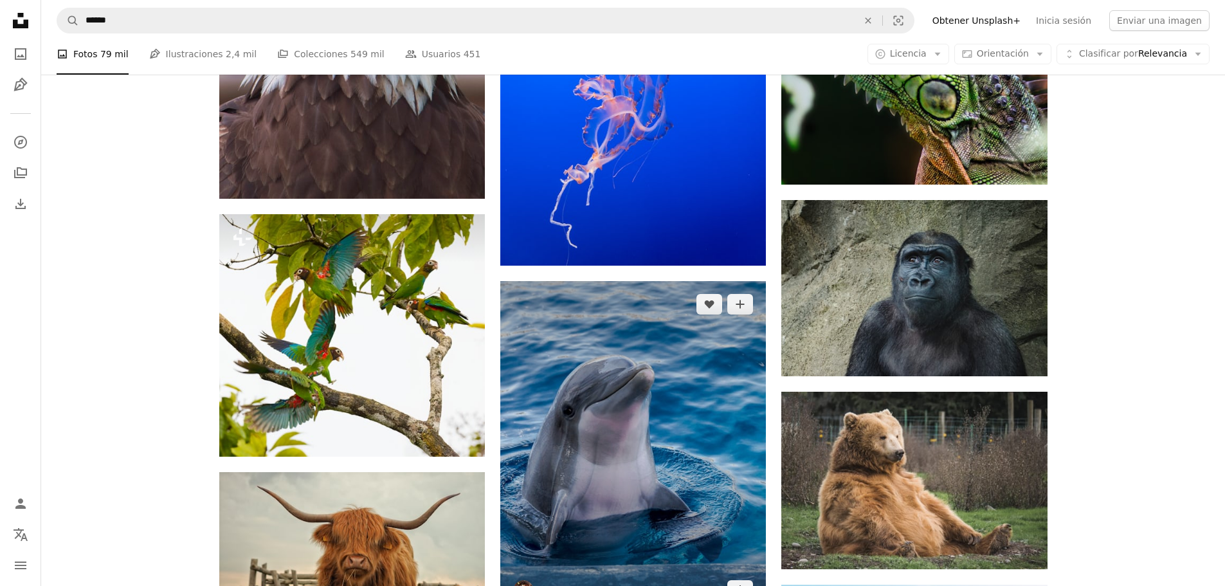
click at [616, 455] on img at bounding box center [633, 447] width 266 height 333
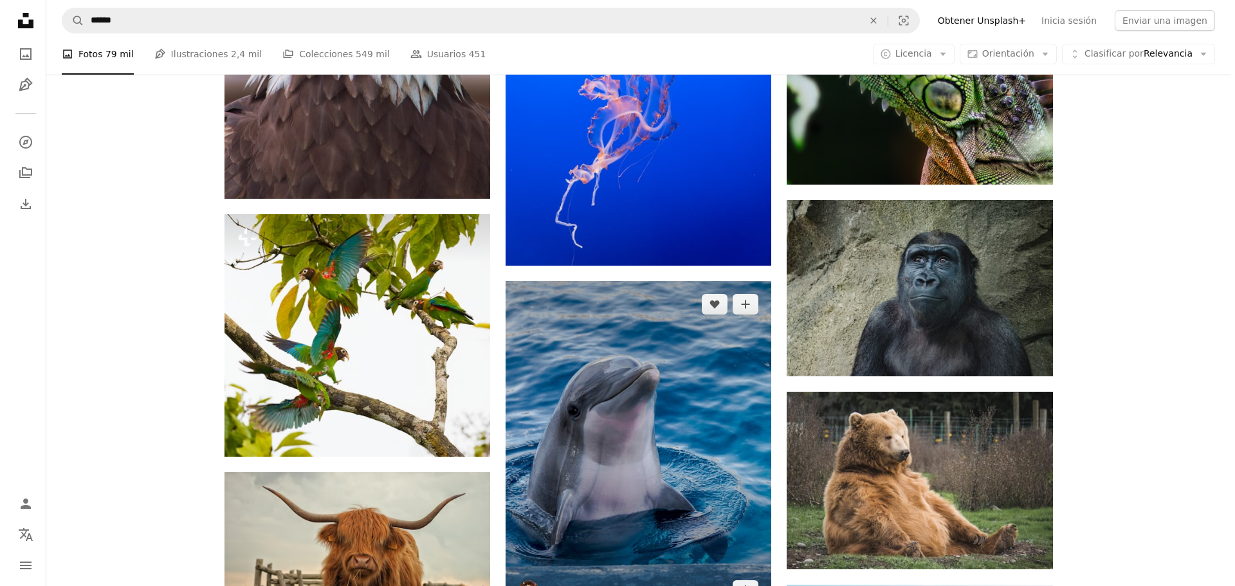
scroll to position [11144, 0]
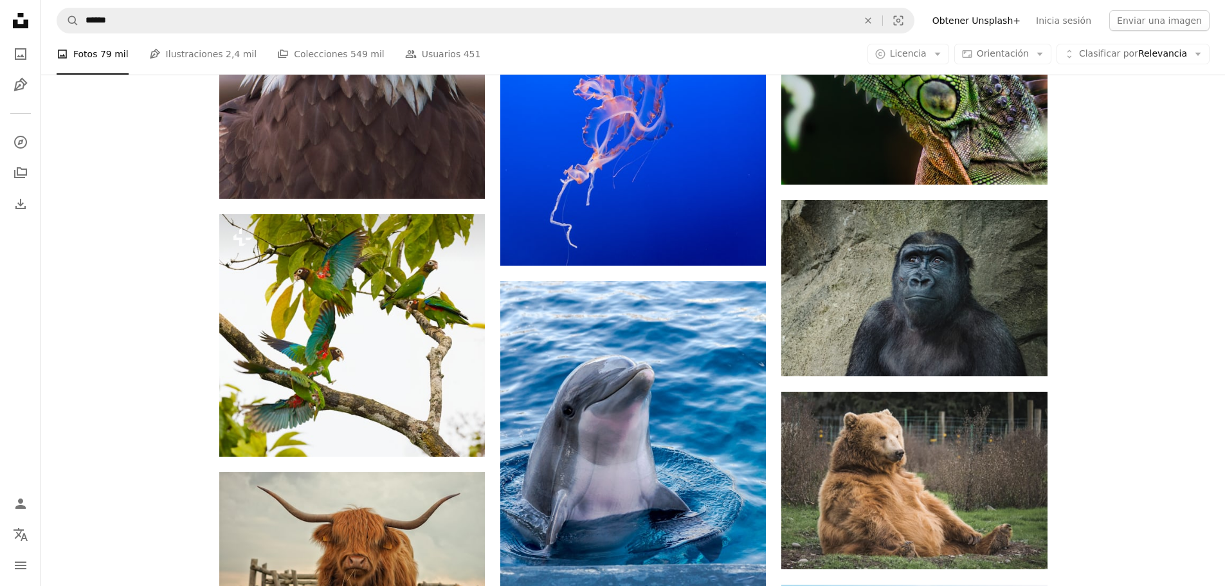
scroll to position [11208, 0]
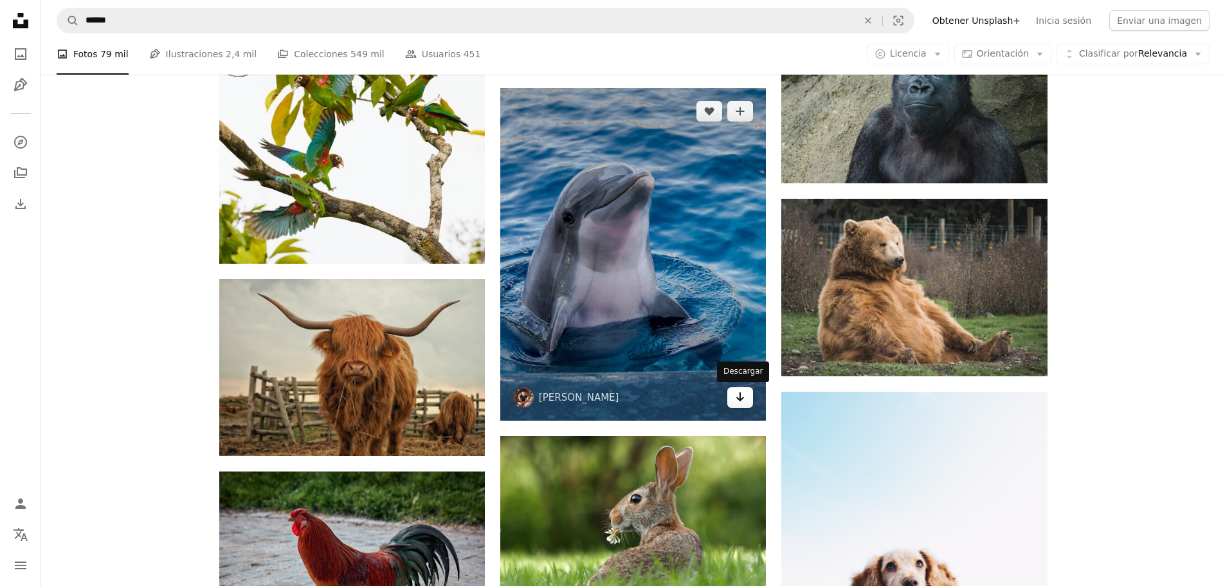
click at [740, 404] on icon "Arrow pointing down" at bounding box center [740, 396] width 10 height 15
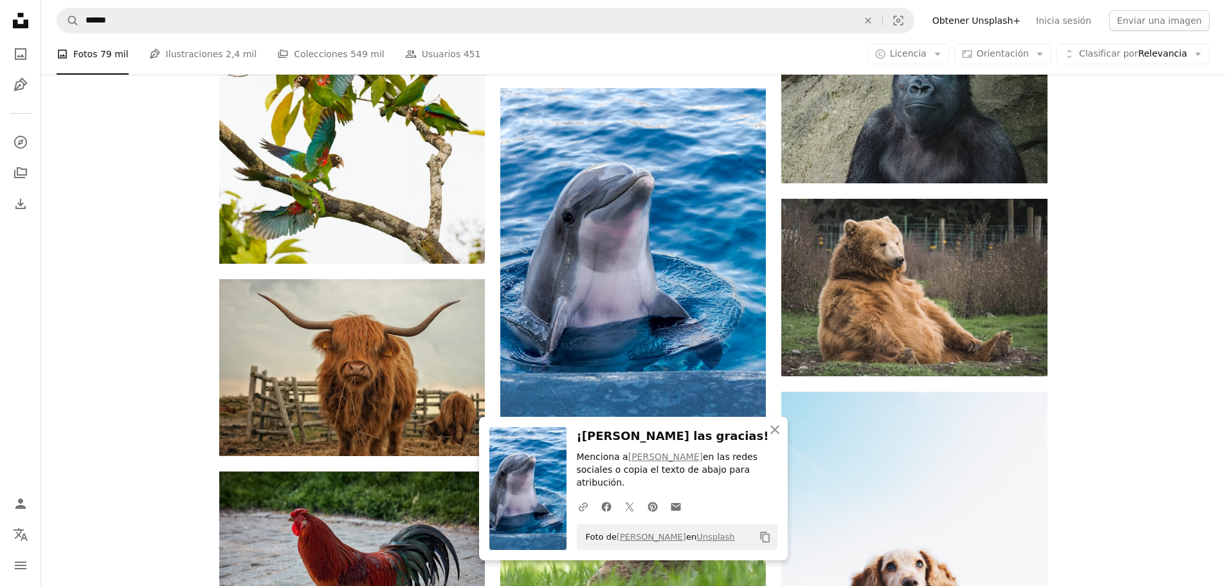
click at [770, 437] on icon "An X shape" at bounding box center [774, 429] width 15 height 15
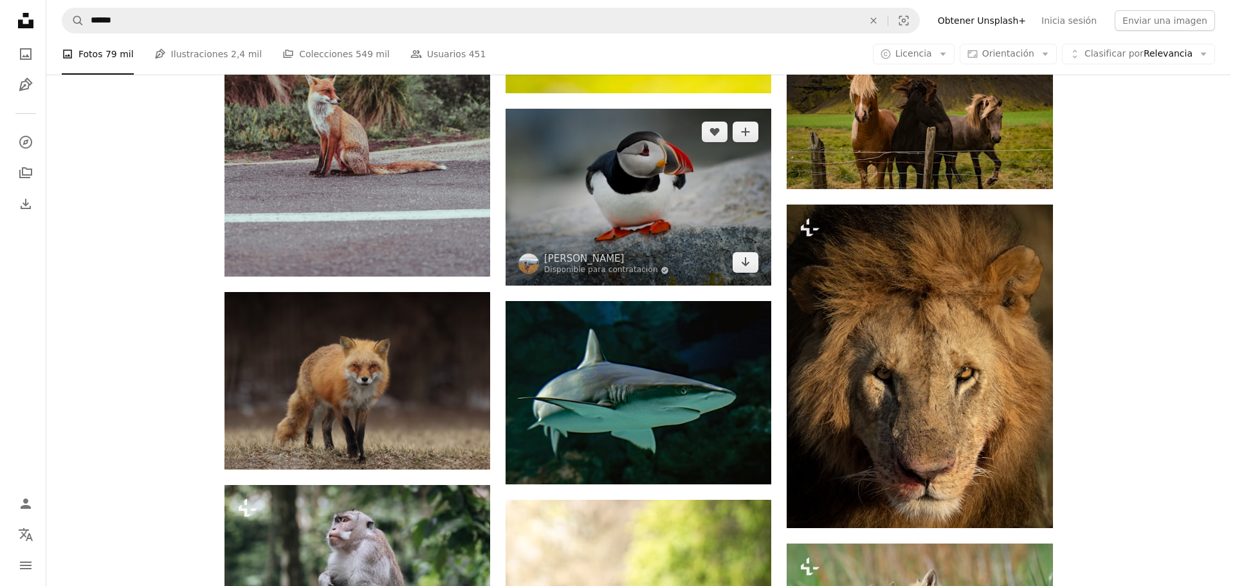
scroll to position [14488, 0]
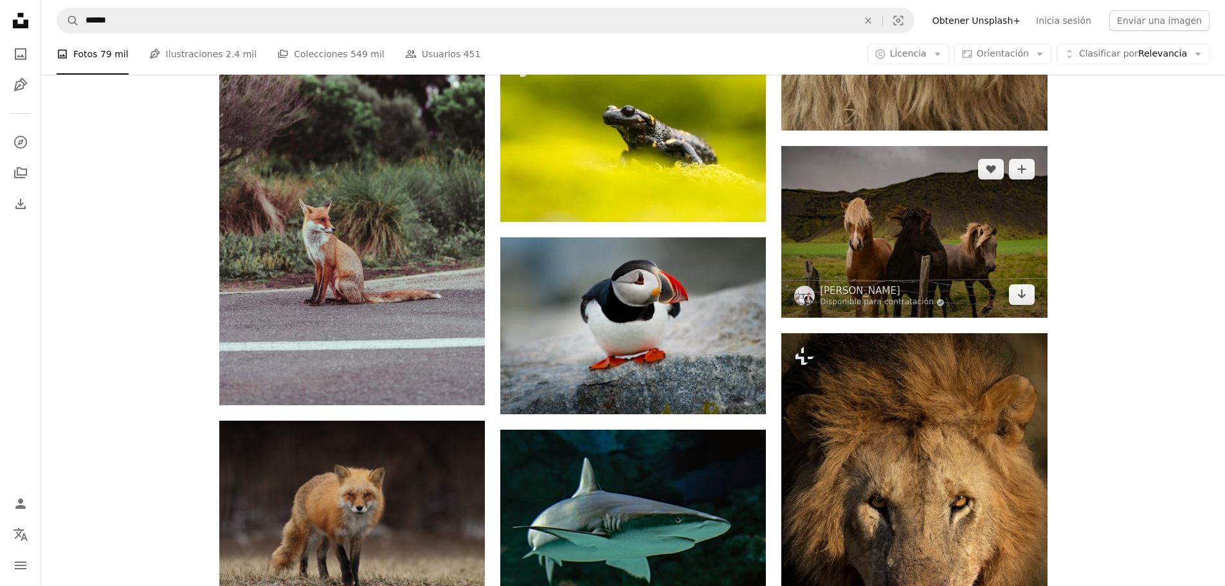
drag, startPoint x: 939, startPoint y: 242, endPoint x: 927, endPoint y: 241, distance: 11.6
click at [927, 241] on img at bounding box center [914, 232] width 266 height 172
click at [1027, 293] on link "Arrow pointing down" at bounding box center [1022, 294] width 26 height 21
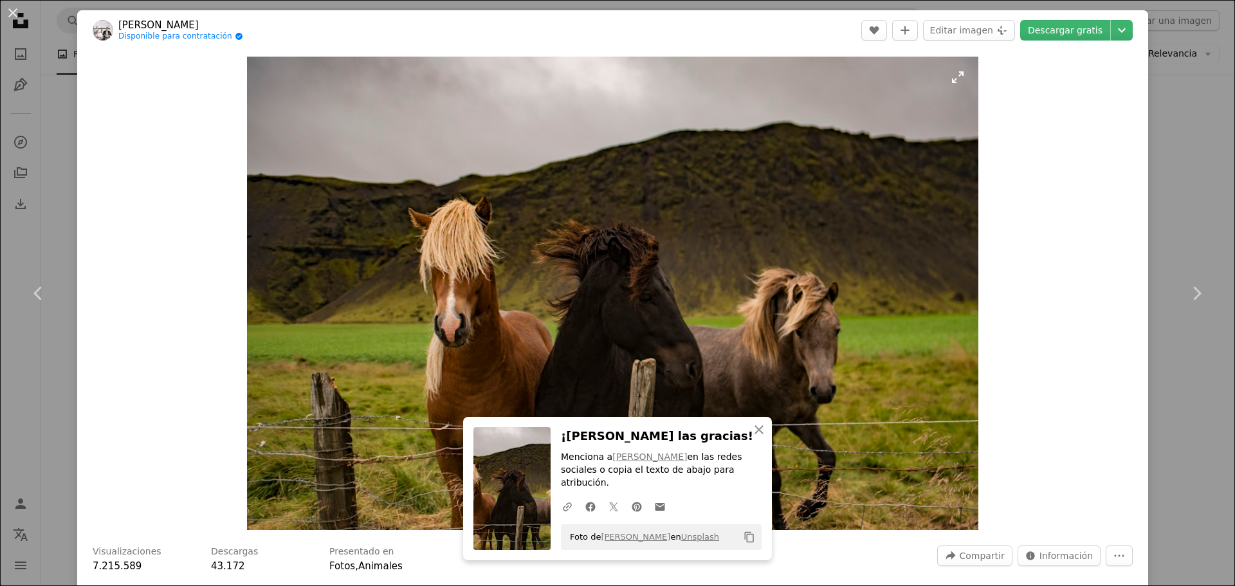
drag, startPoint x: 567, startPoint y: 185, endPoint x: 801, endPoint y: 196, distance: 235.0
click at [801, 196] on img "Ampliar en esta imagen" at bounding box center [613, 293] width 732 height 473
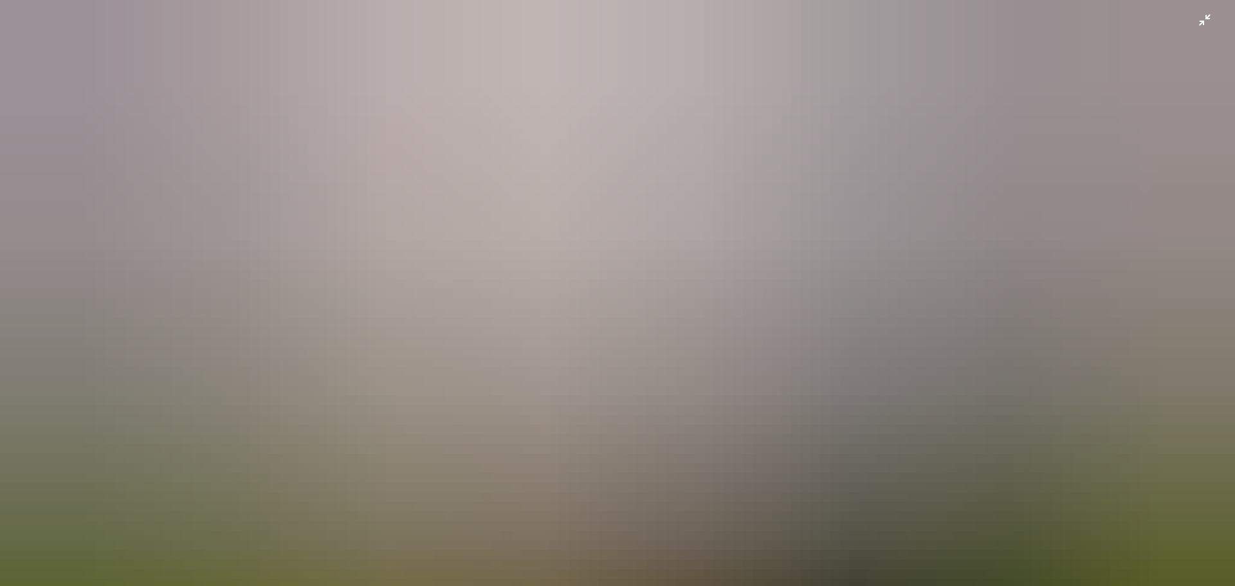
scroll to position [100, 0]
